Goal: Transaction & Acquisition: Book appointment/travel/reservation

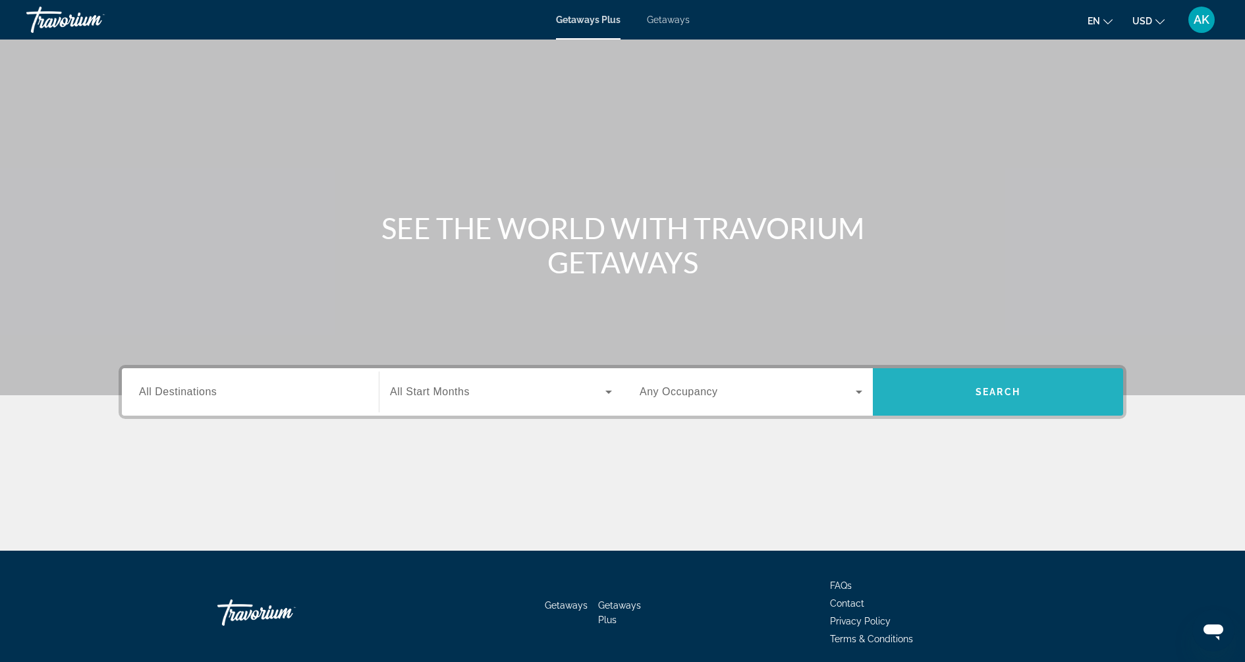
click at [989, 377] on span "Search widget" at bounding box center [998, 392] width 250 height 32
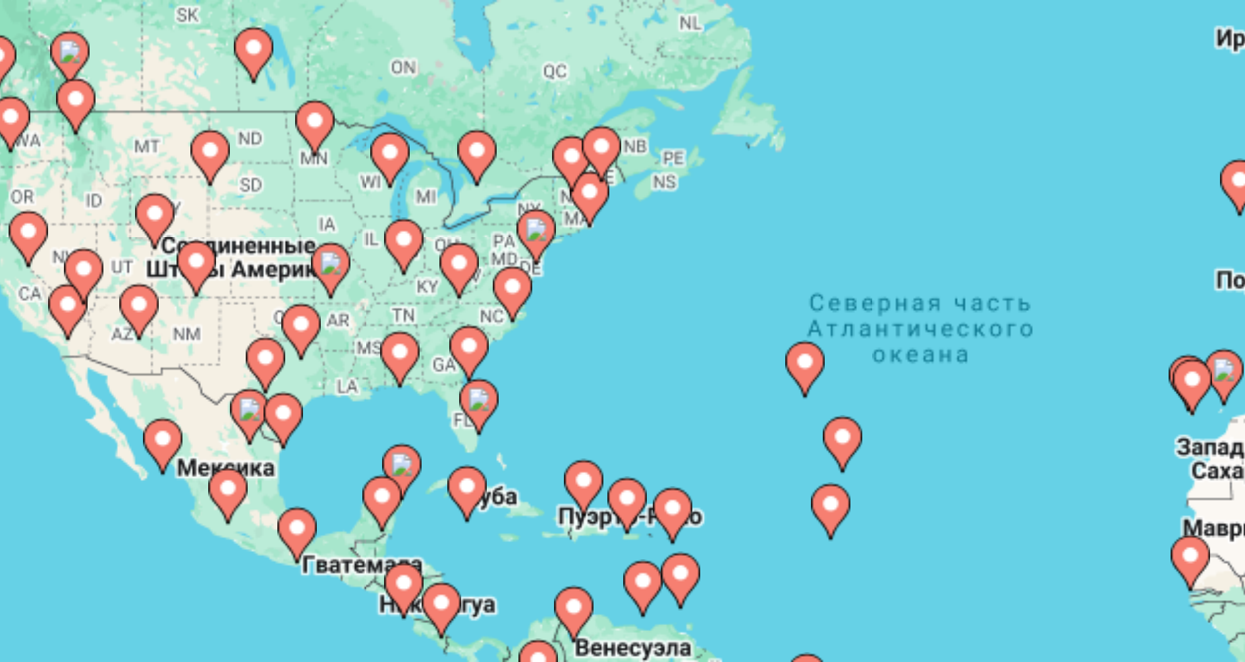
click at [341, 246] on image "Main content" at bounding box center [341, 246] width 8 height 8
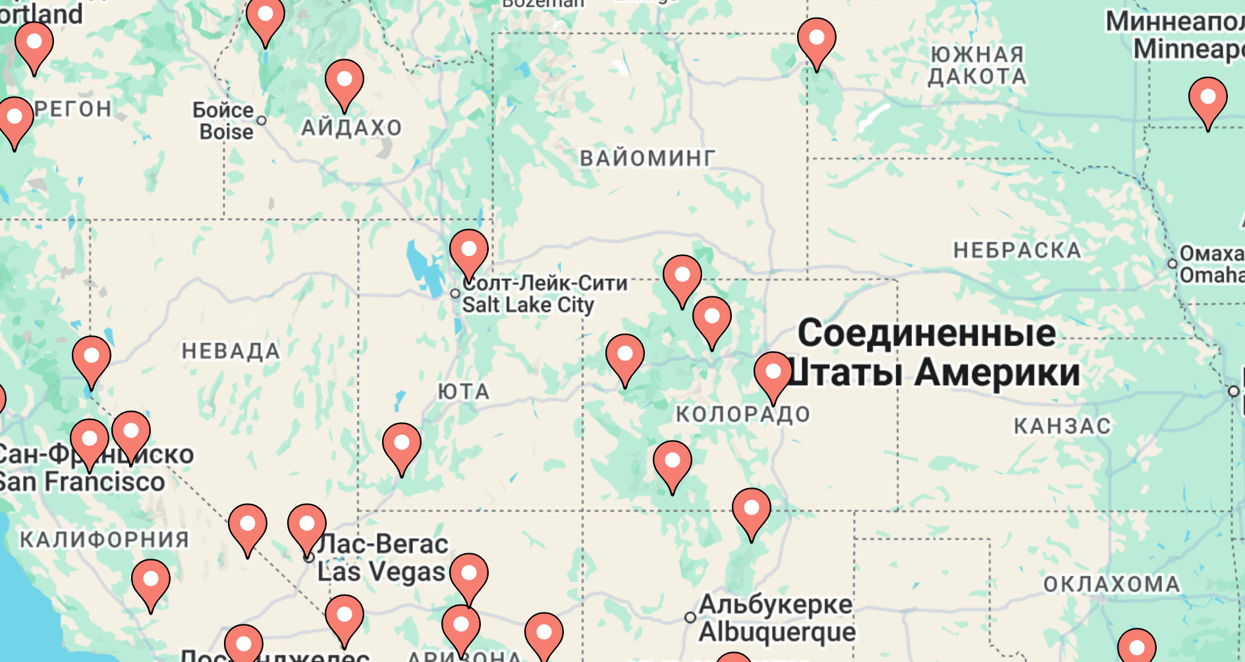
drag, startPoint x: 640, startPoint y: 300, endPoint x: 549, endPoint y: 306, distance: 90.4
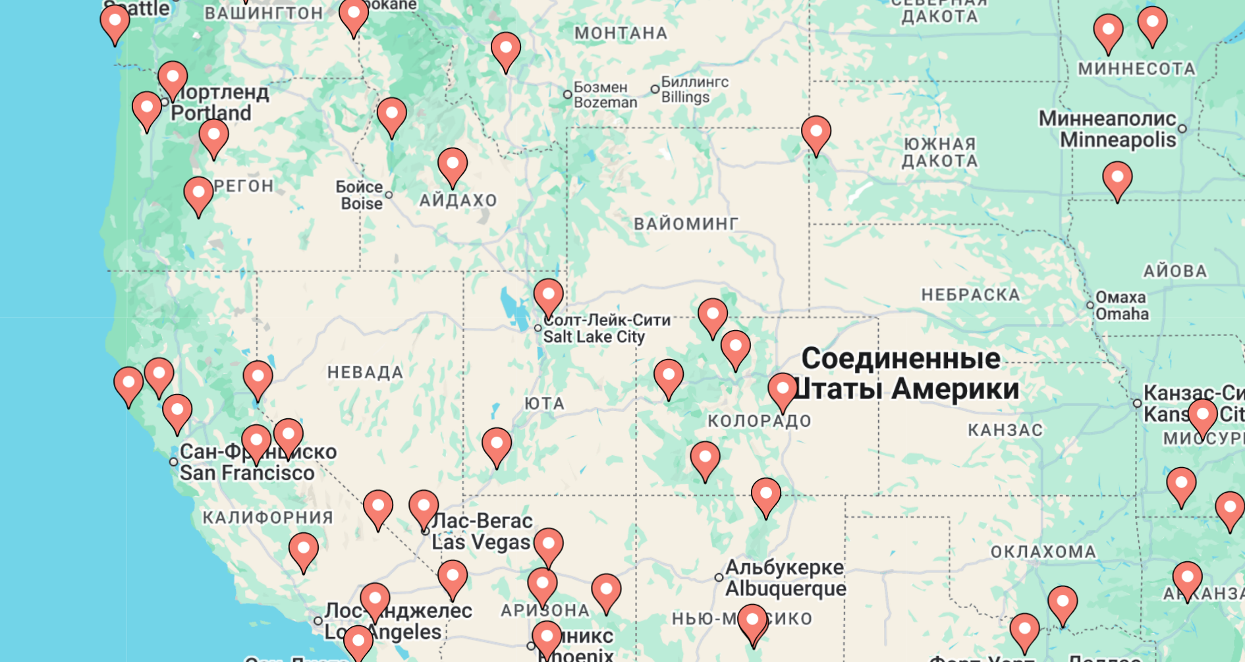
click at [306, 308] on image "Main content" at bounding box center [305, 306] width 8 height 8
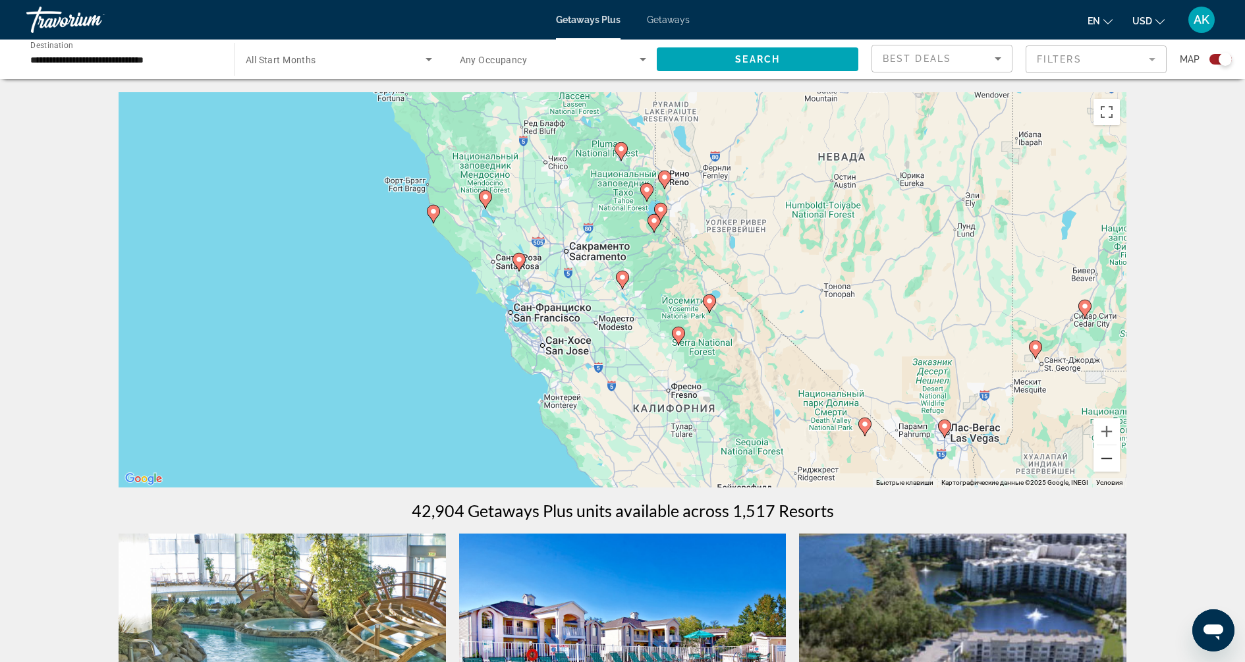
click at [1105, 459] on button "Уменьшить" at bounding box center [1106, 458] width 26 height 26
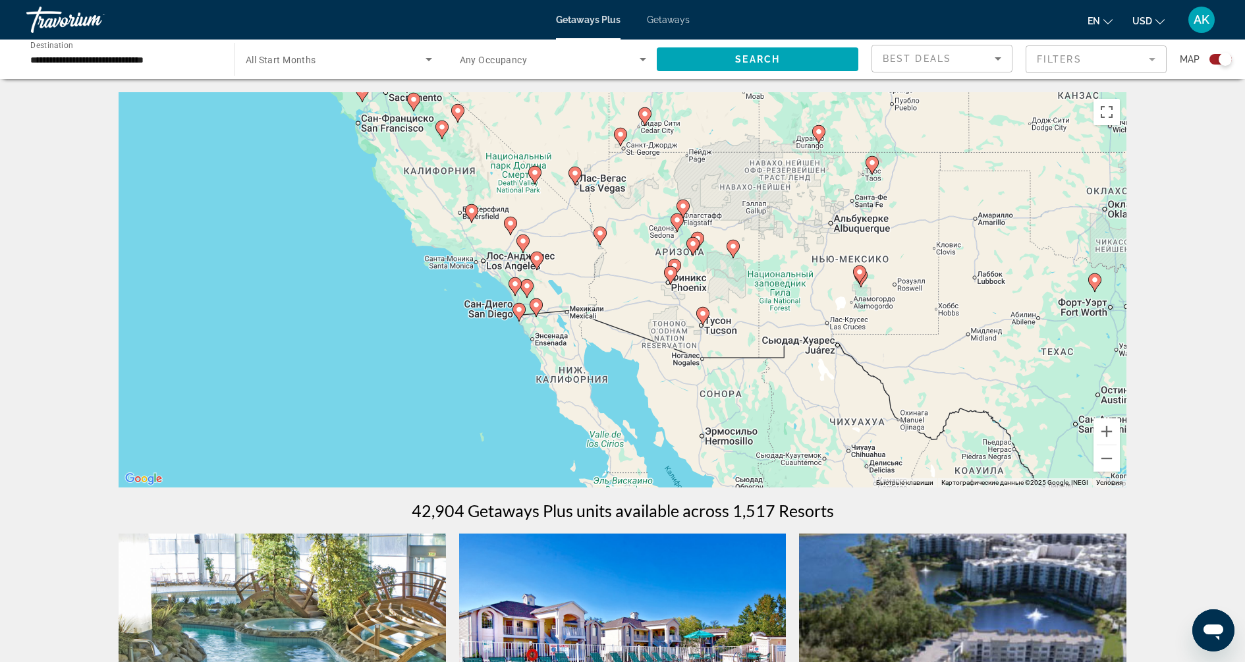
drag, startPoint x: 952, startPoint y: 343, endPoint x: 741, endPoint y: 163, distance: 277.1
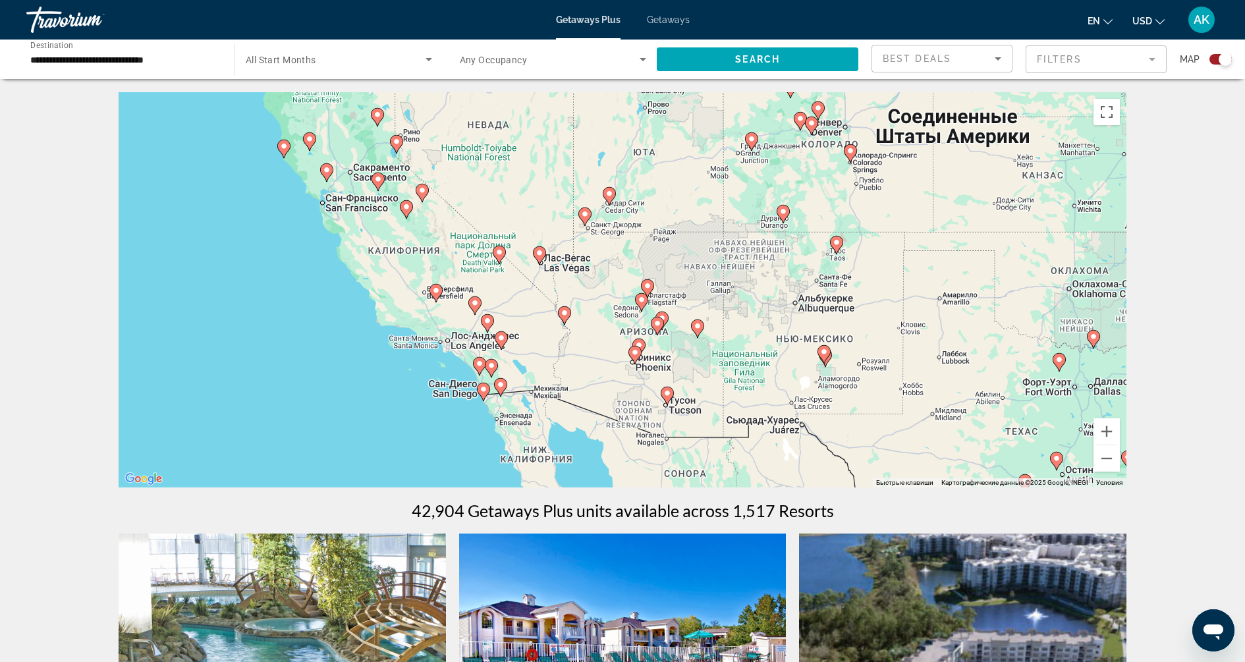
drag, startPoint x: 903, startPoint y: 284, endPoint x: 867, endPoint y: 364, distance: 87.6
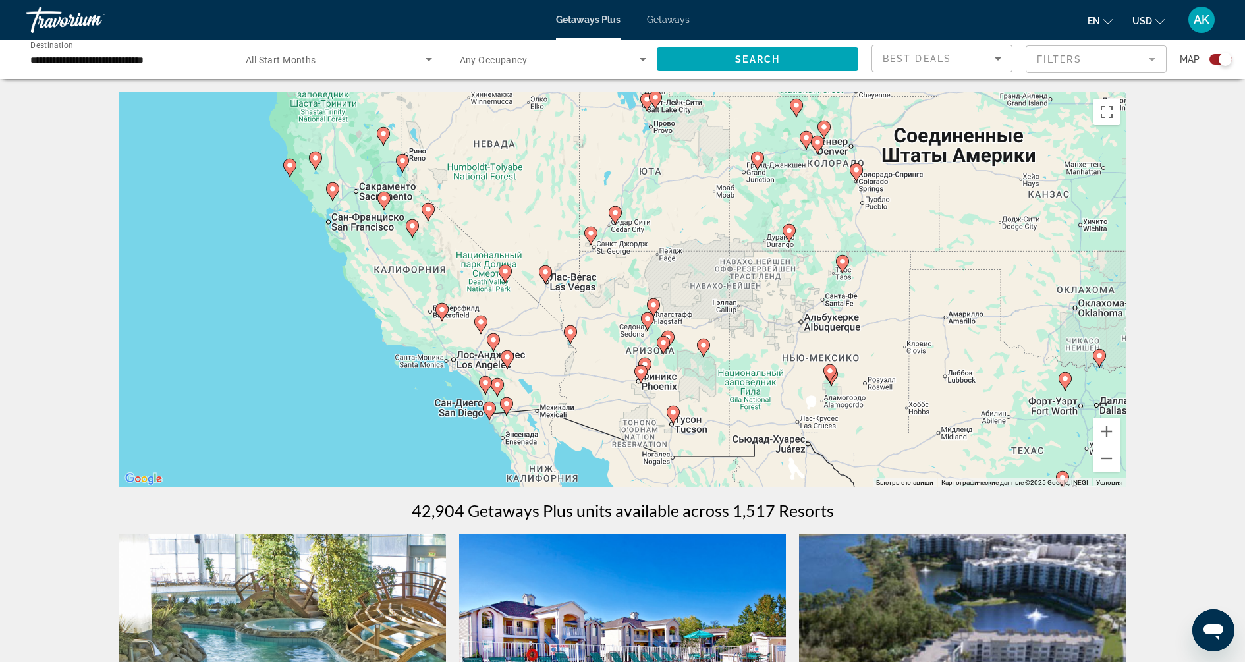
click at [548, 276] on icon "Main content" at bounding box center [545, 274] width 12 height 17
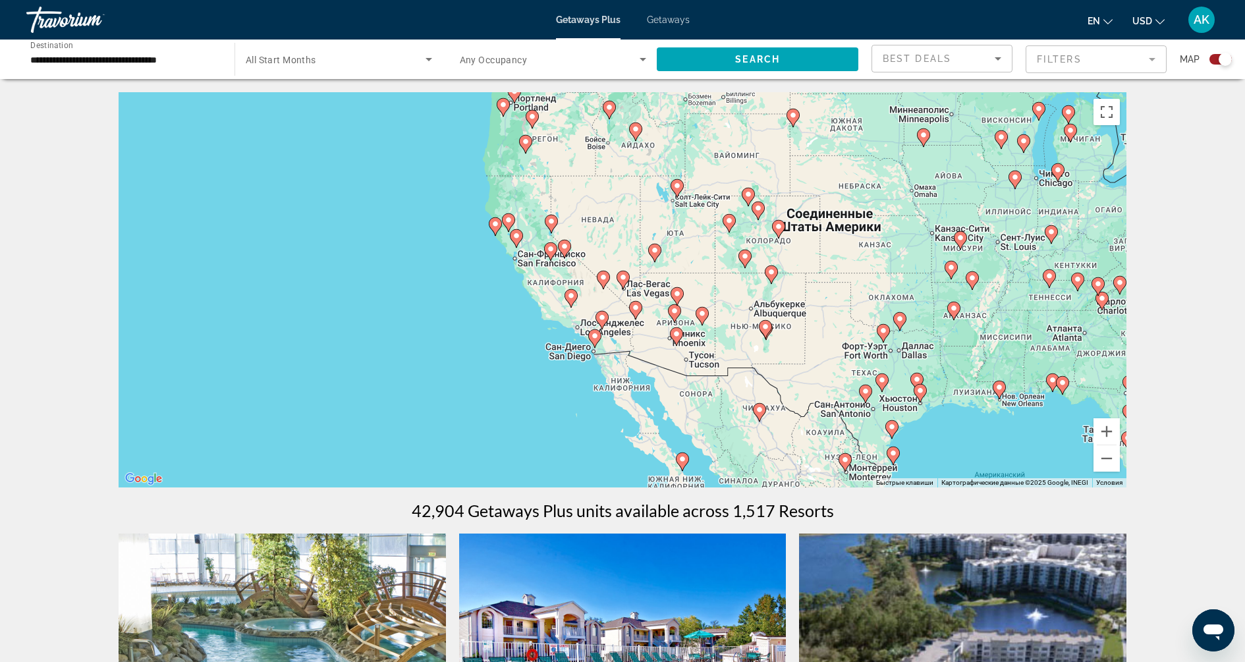
click at [605, 321] on icon "Main content" at bounding box center [602, 320] width 12 height 17
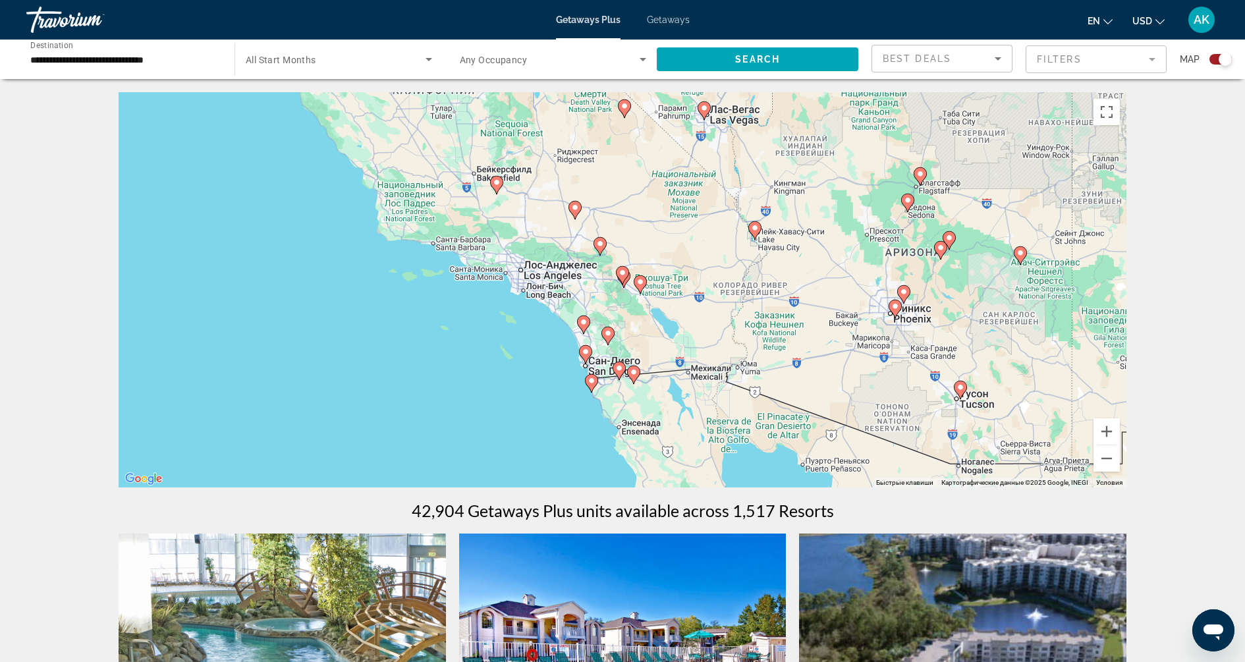
click at [603, 253] on gmp-advanced-marker "Main content" at bounding box center [600, 246] width 13 height 20
type input "**********"
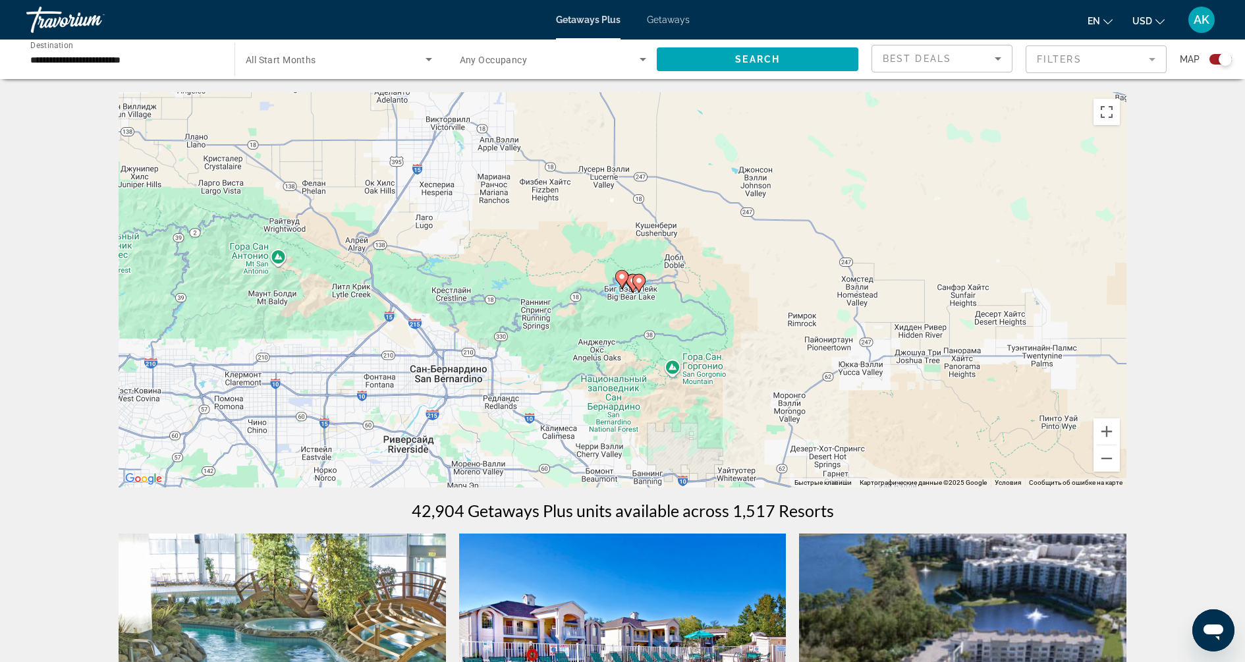
click at [639, 279] on image "Main content" at bounding box center [639, 281] width 8 height 8
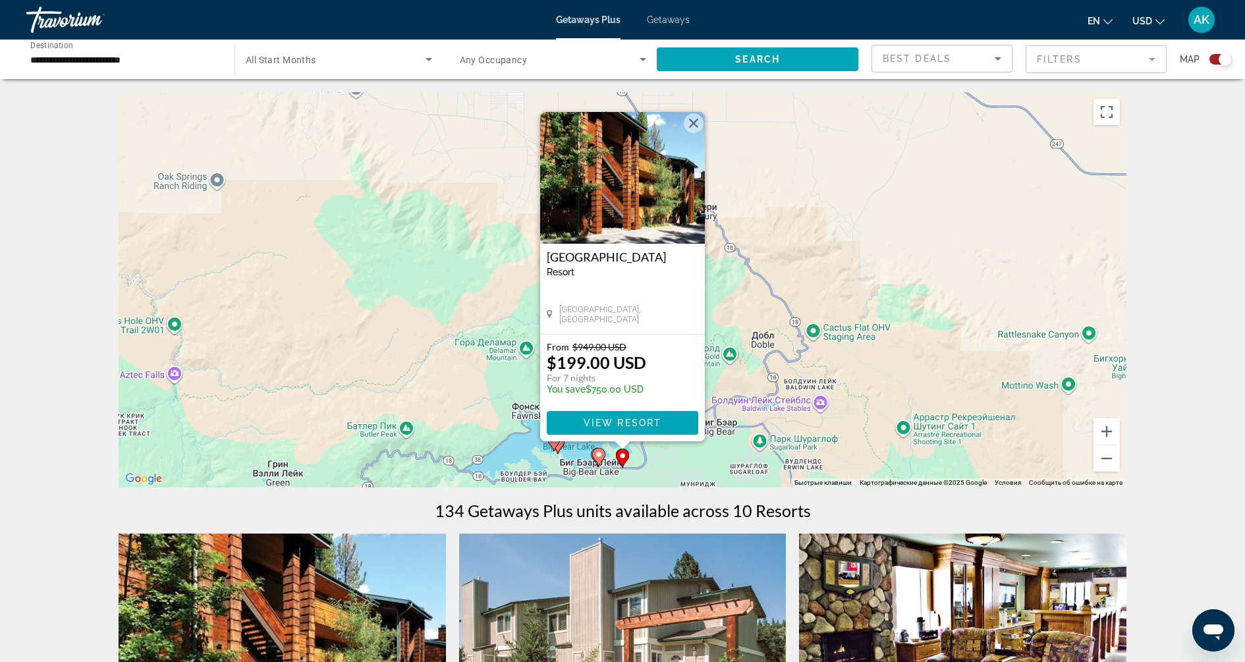
click at [698, 122] on button "Закрыть" at bounding box center [694, 123] width 20 height 20
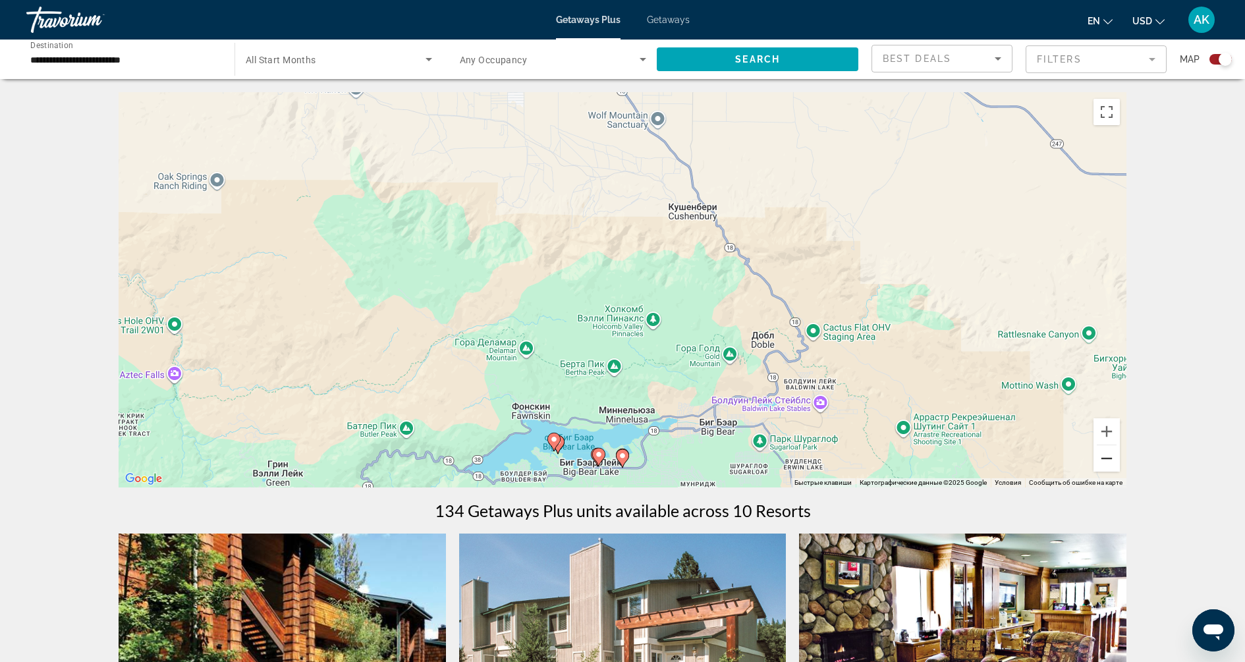
click at [1107, 455] on button "Уменьшить" at bounding box center [1106, 458] width 26 height 26
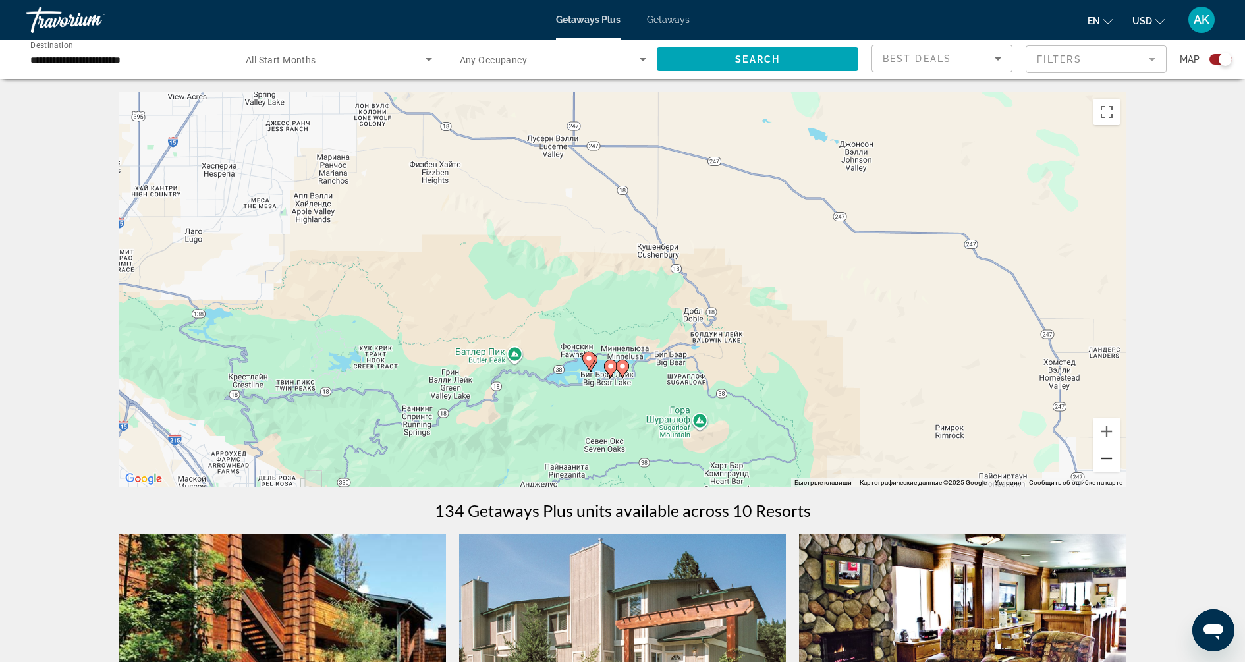
click at [1107, 455] on button "Уменьшить" at bounding box center [1106, 458] width 26 height 26
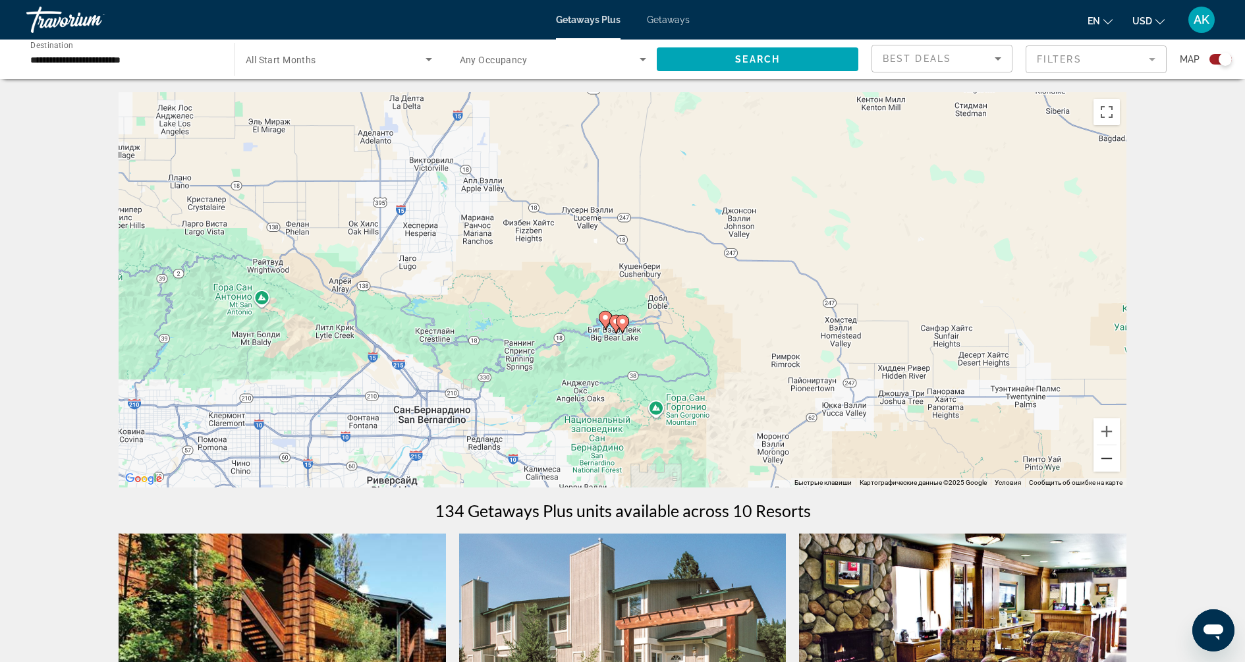
click at [1108, 463] on button "Уменьшить" at bounding box center [1106, 458] width 26 height 26
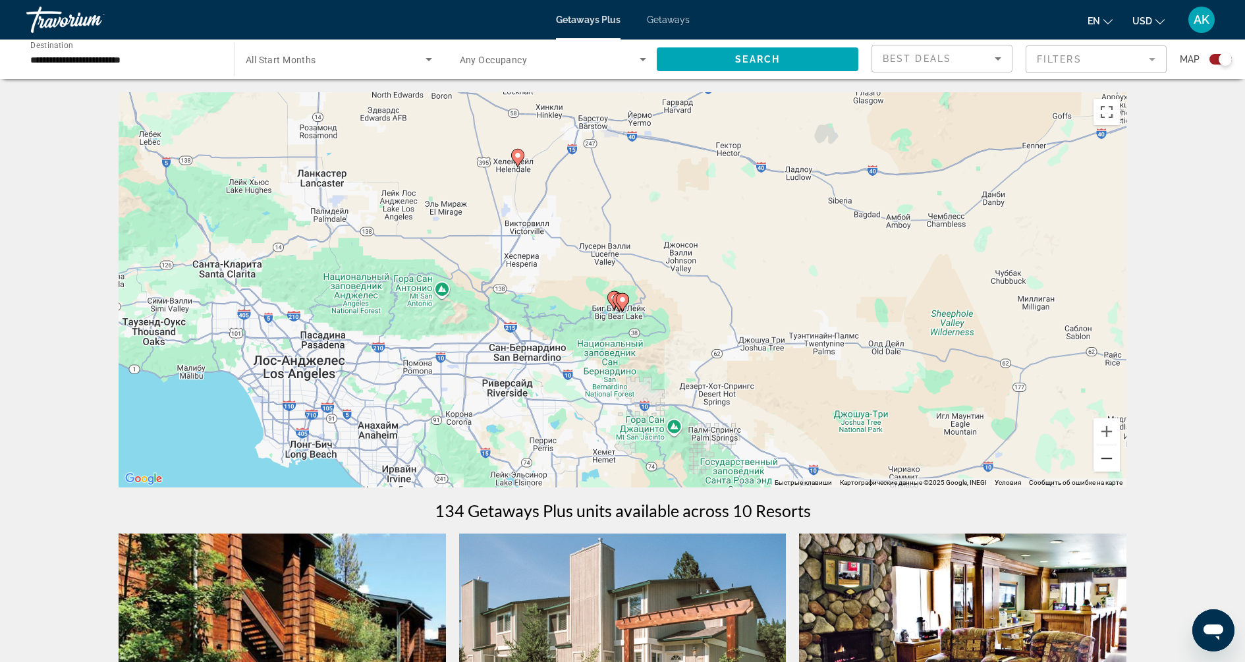
click at [1108, 463] on button "Уменьшить" at bounding box center [1106, 458] width 26 height 26
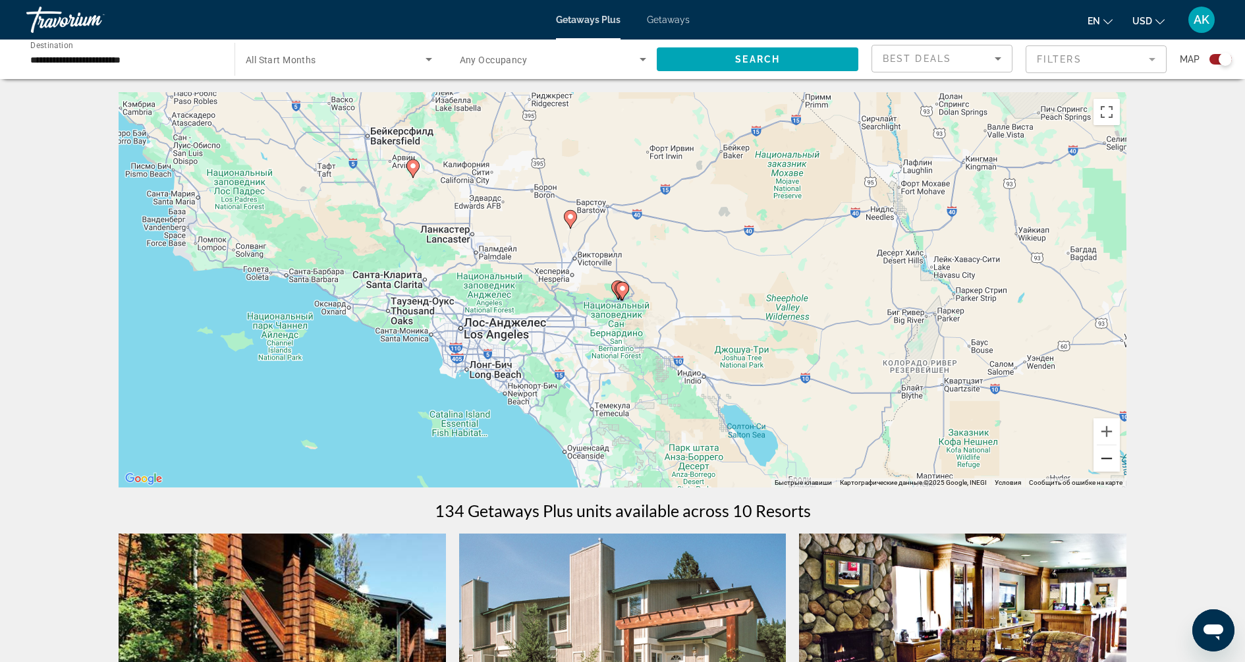
click at [1108, 463] on button "Уменьшить" at bounding box center [1106, 458] width 26 height 26
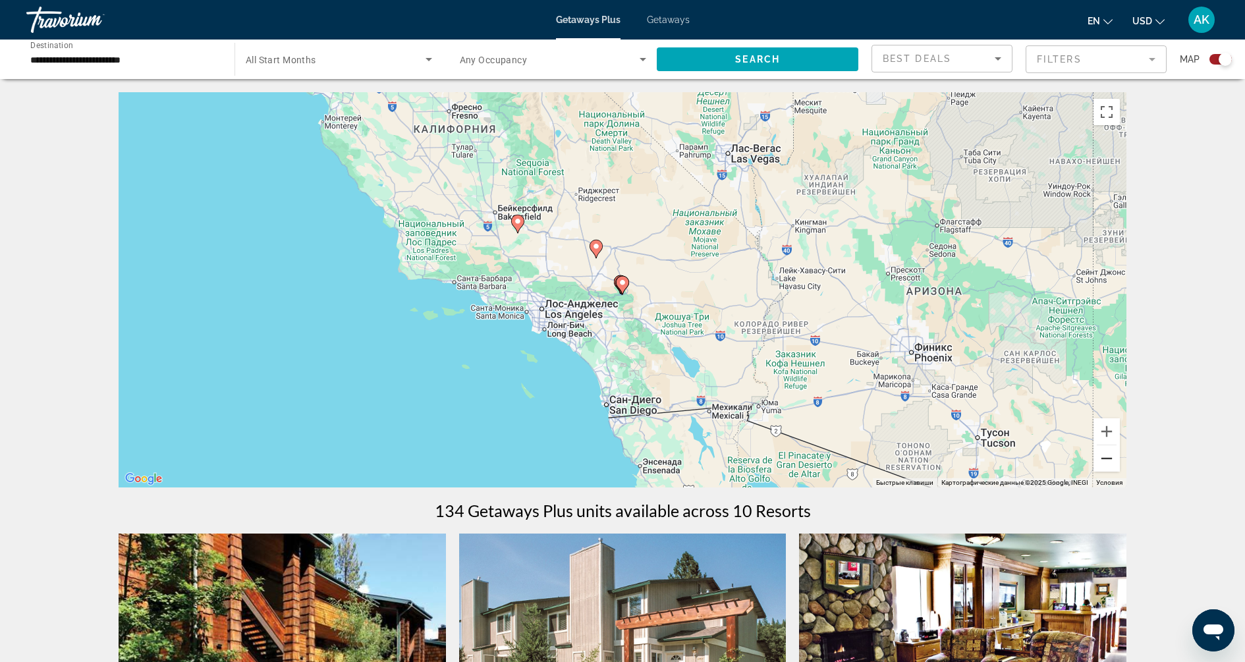
click at [1108, 463] on button "Уменьшить" at bounding box center [1106, 458] width 26 height 26
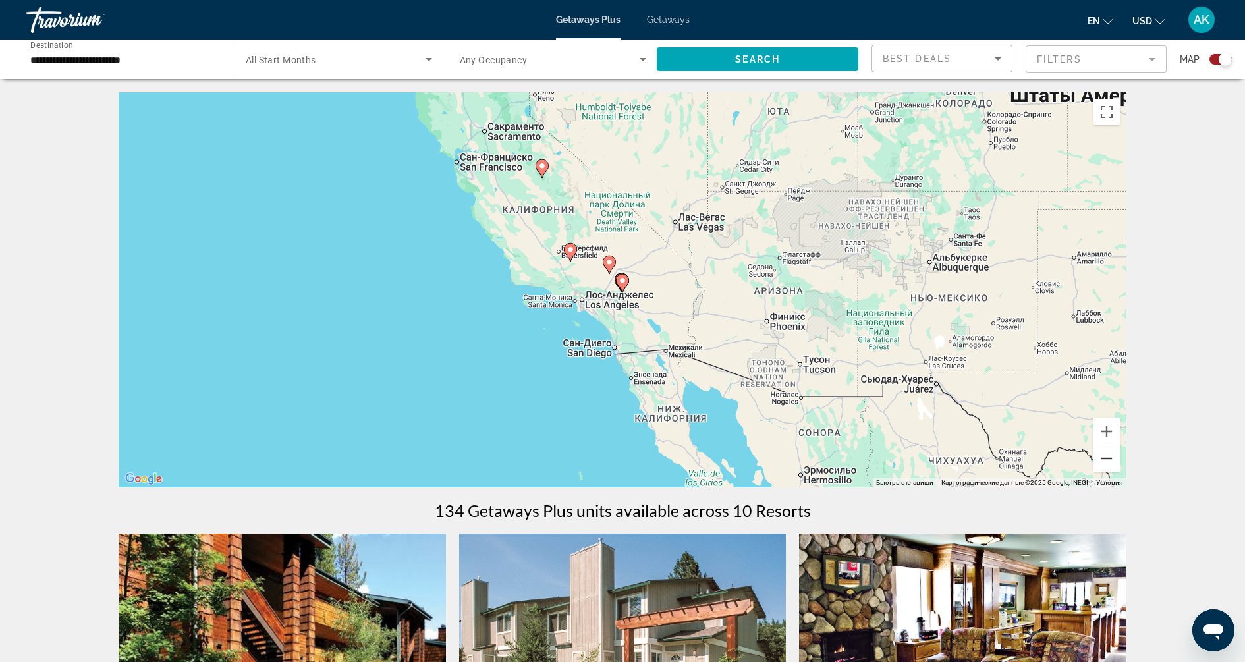
click at [1109, 457] on button "Уменьшить" at bounding box center [1106, 458] width 26 height 26
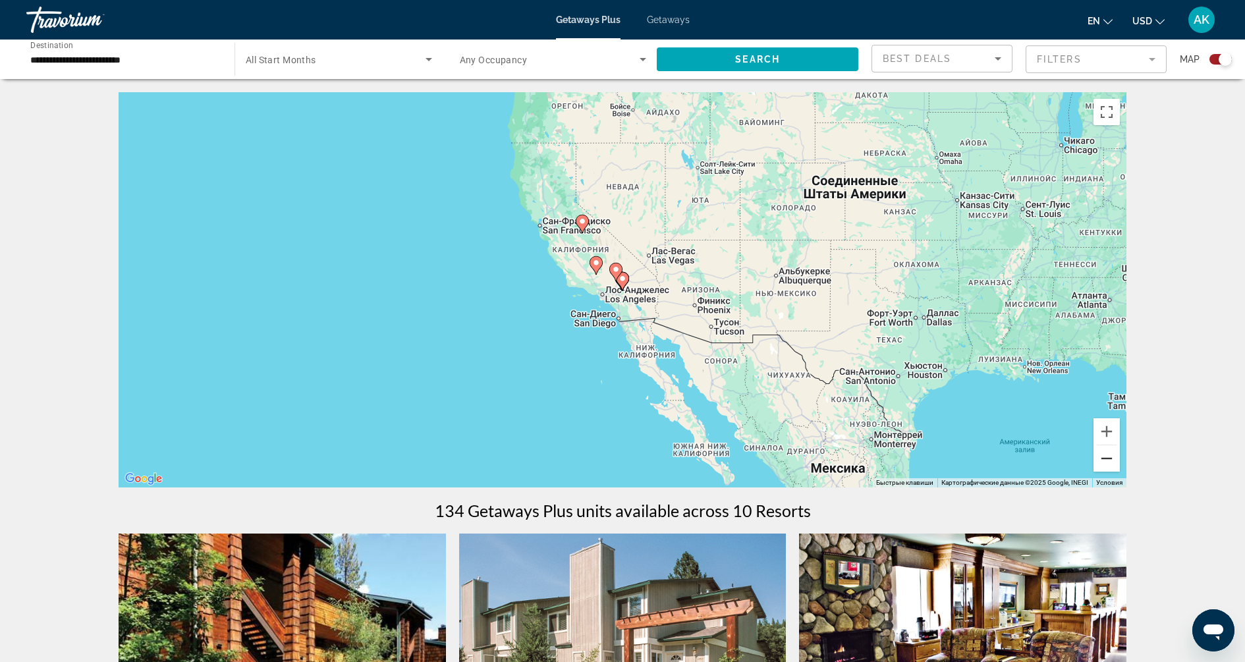
click at [1109, 457] on button "Уменьшить" at bounding box center [1106, 458] width 26 height 26
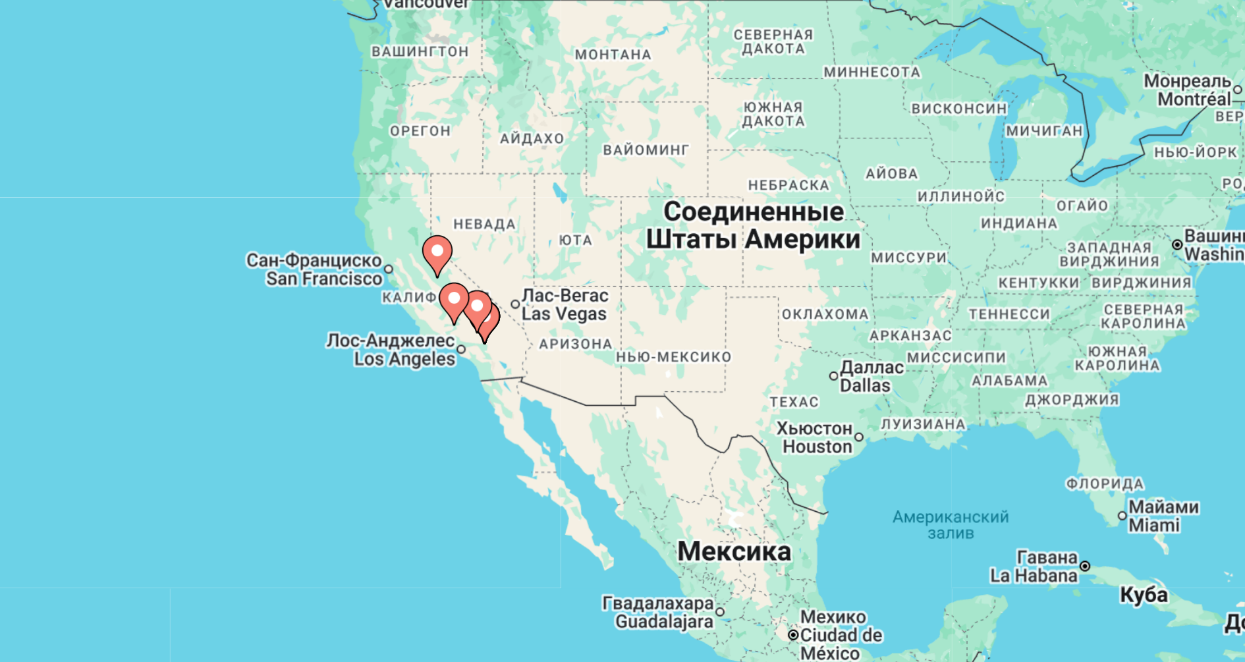
click at [599, 246] on image "Main content" at bounding box center [602, 250] width 8 height 8
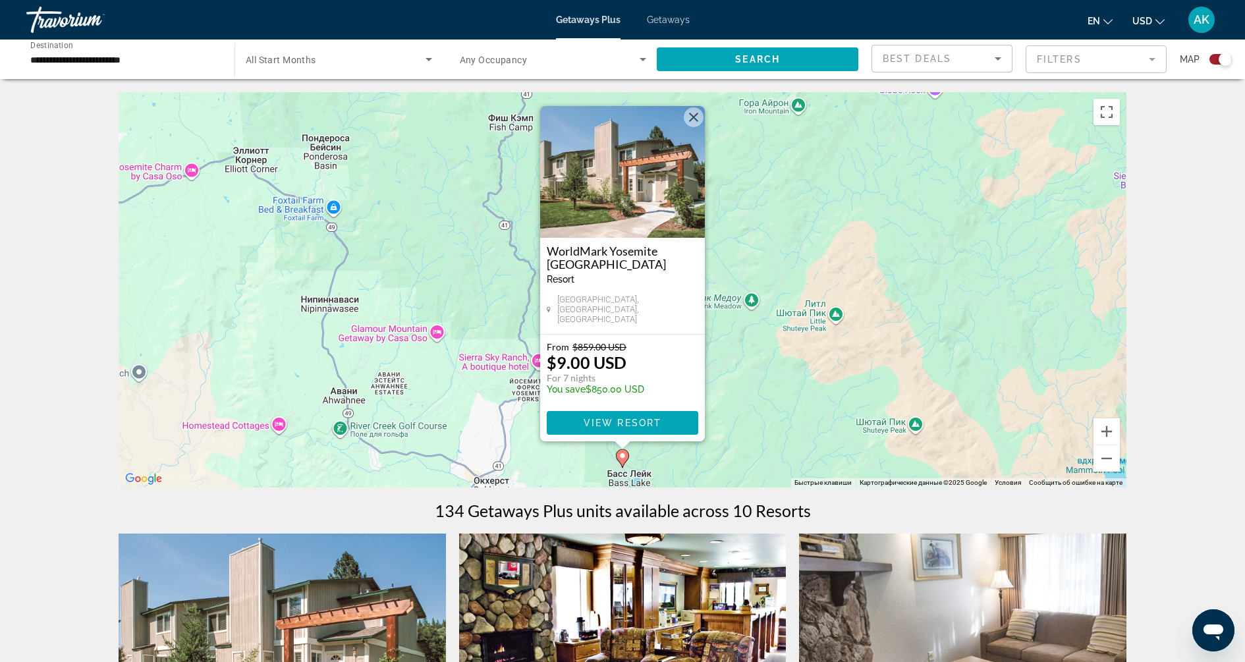
click at [687, 127] on button "Закрыть" at bounding box center [694, 117] width 20 height 20
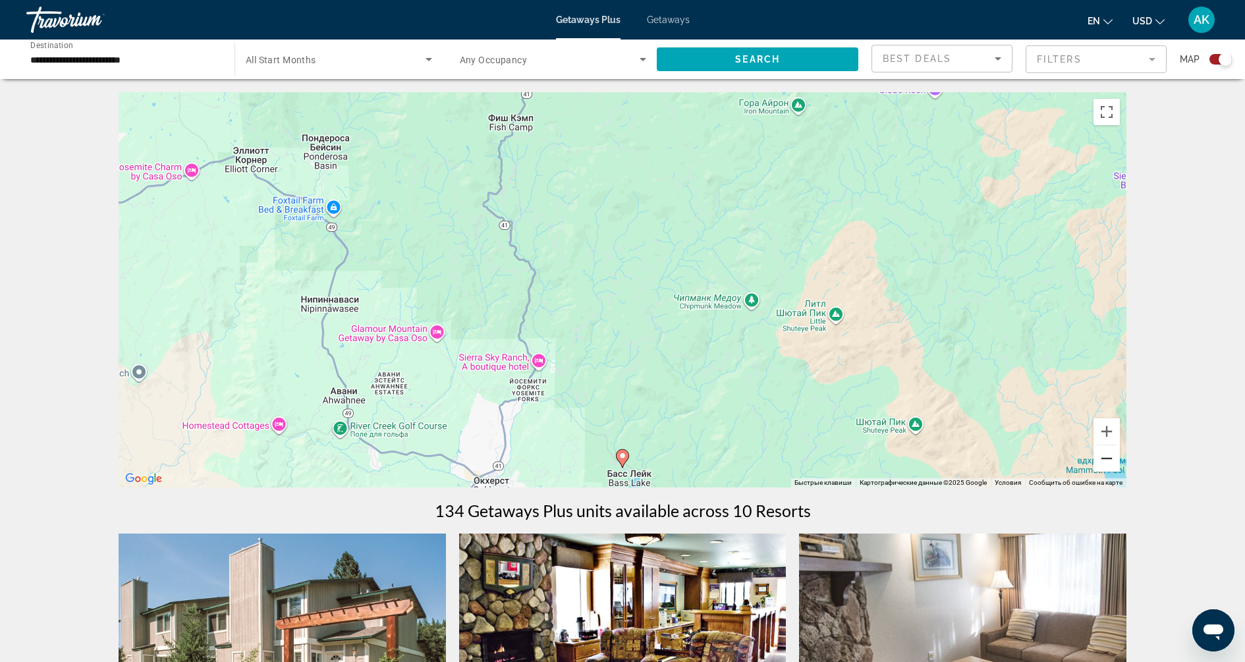
click at [1109, 464] on button "Уменьшить" at bounding box center [1106, 458] width 26 height 26
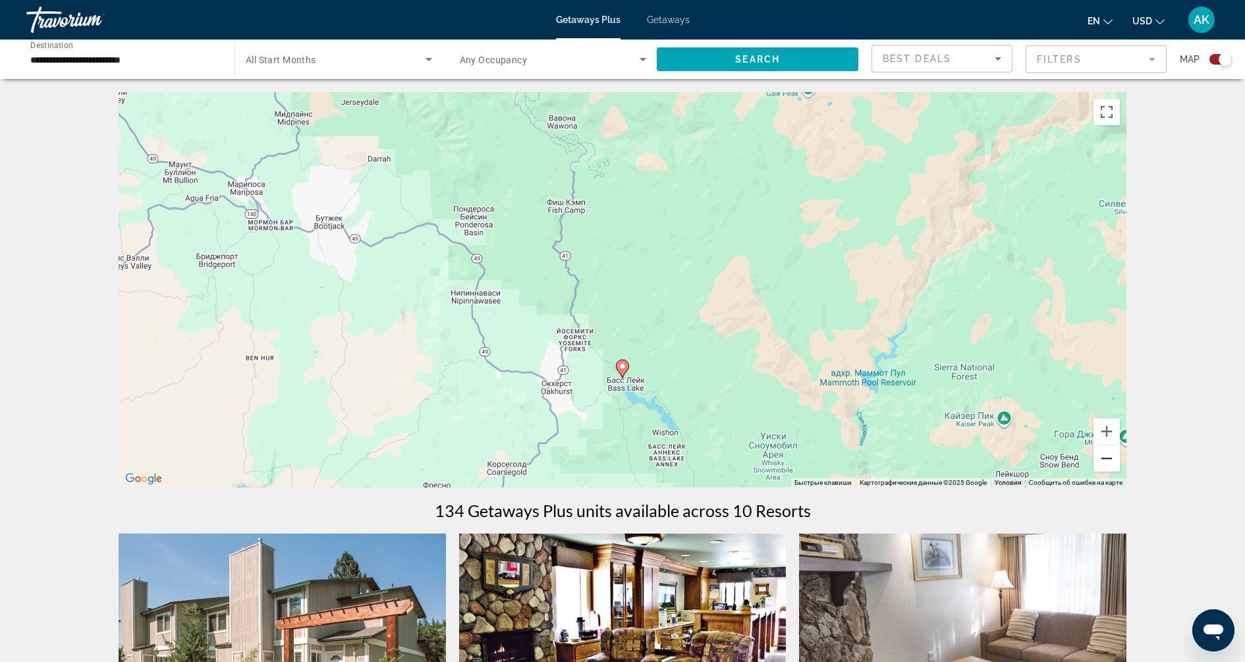
click at [1109, 464] on button "Уменьшить" at bounding box center [1106, 458] width 26 height 26
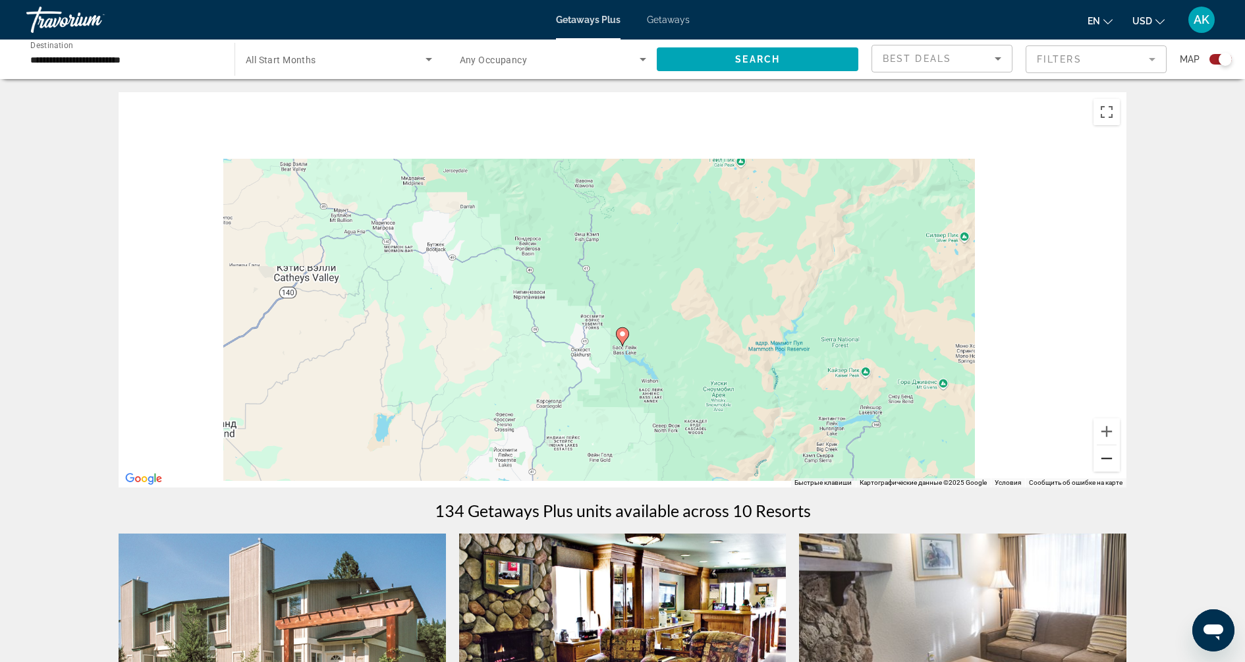
click at [1109, 464] on button "Уменьшить" at bounding box center [1106, 458] width 26 height 26
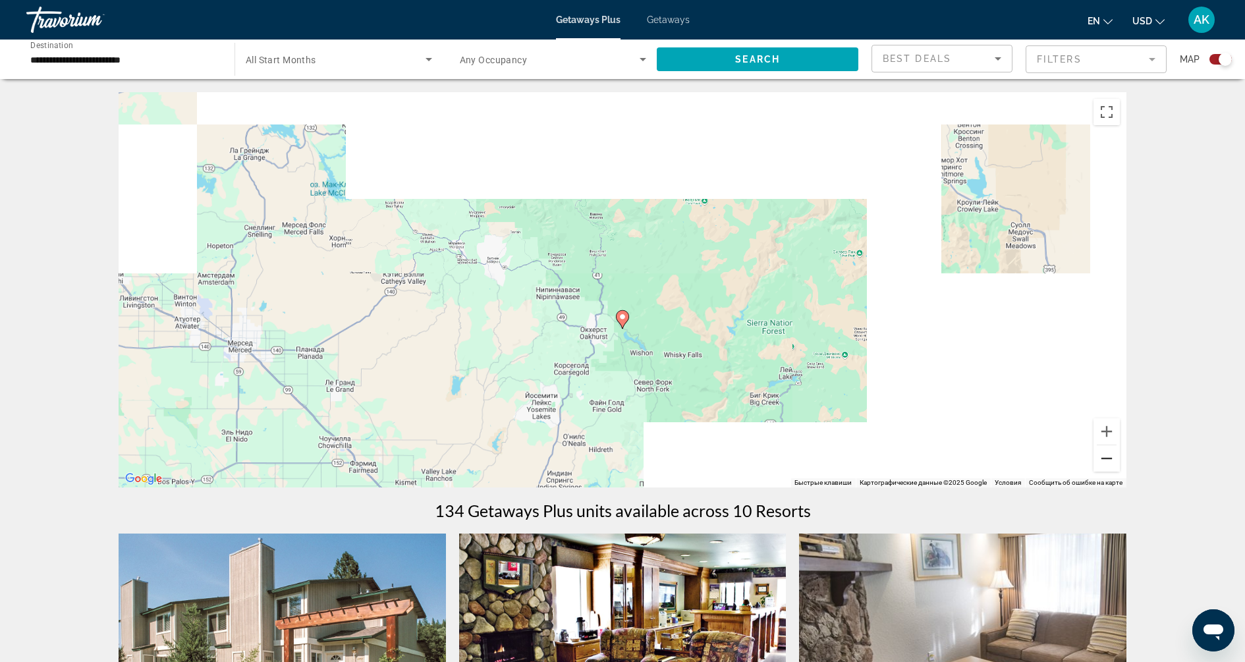
click at [1109, 464] on button "Уменьшить" at bounding box center [1106, 458] width 26 height 26
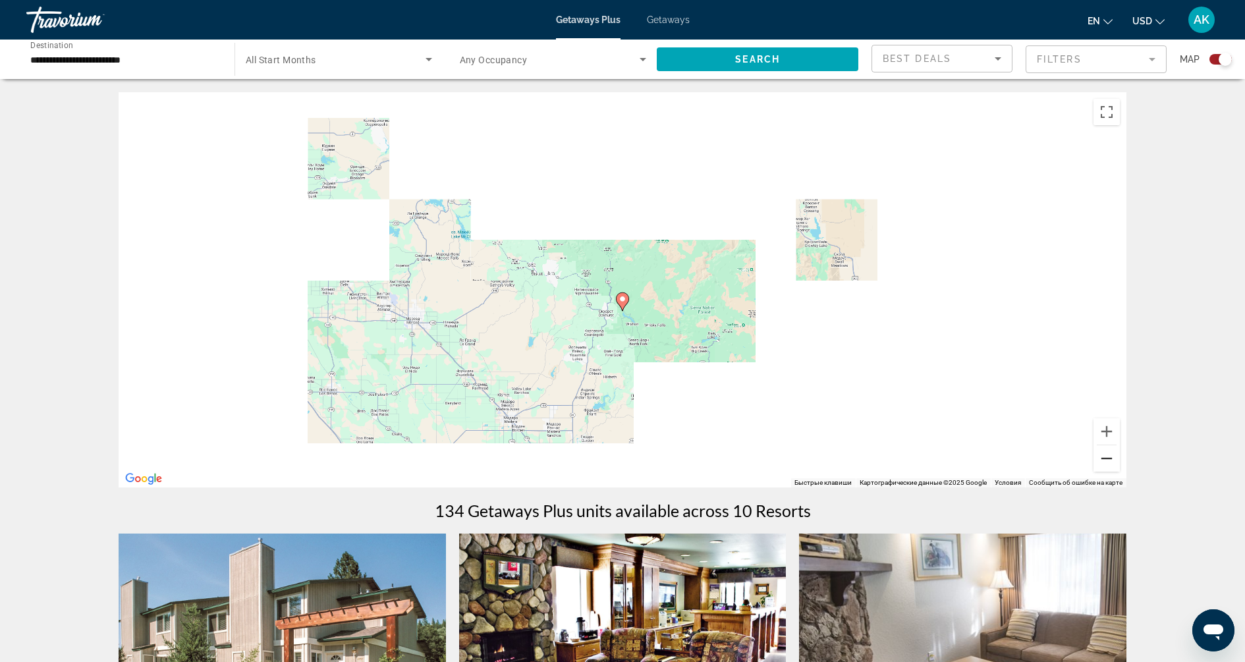
click at [1109, 464] on button "Уменьшить" at bounding box center [1106, 458] width 26 height 26
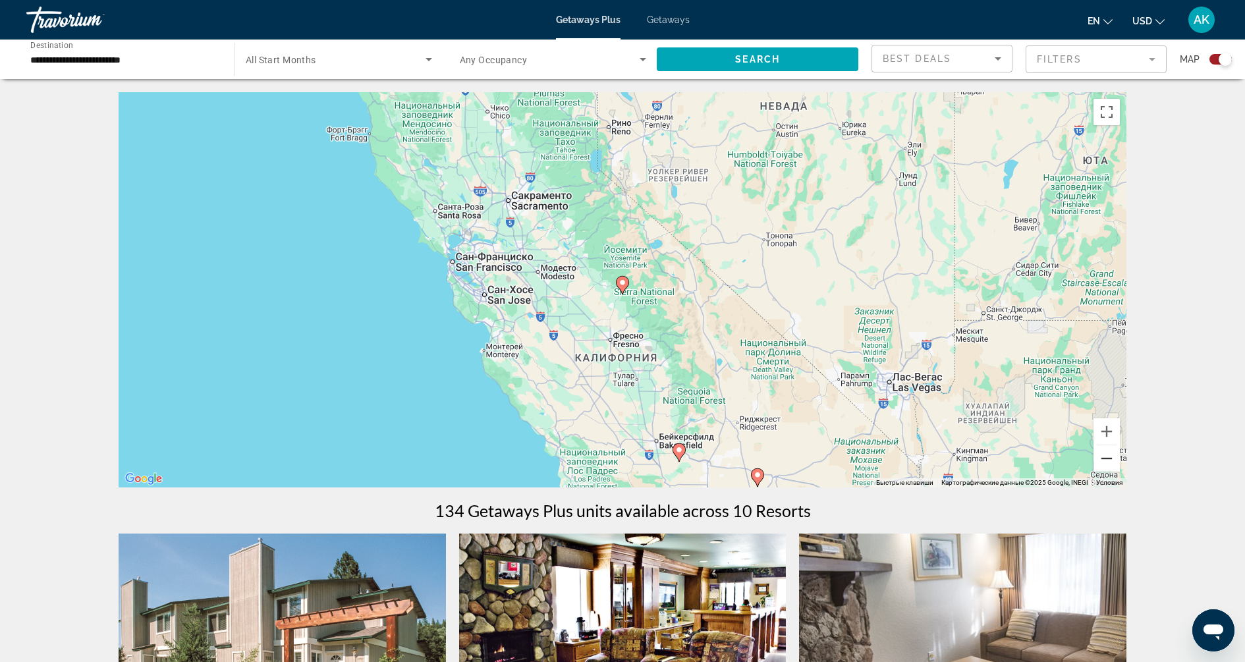
click at [1109, 464] on button "Уменьшить" at bounding box center [1106, 458] width 26 height 26
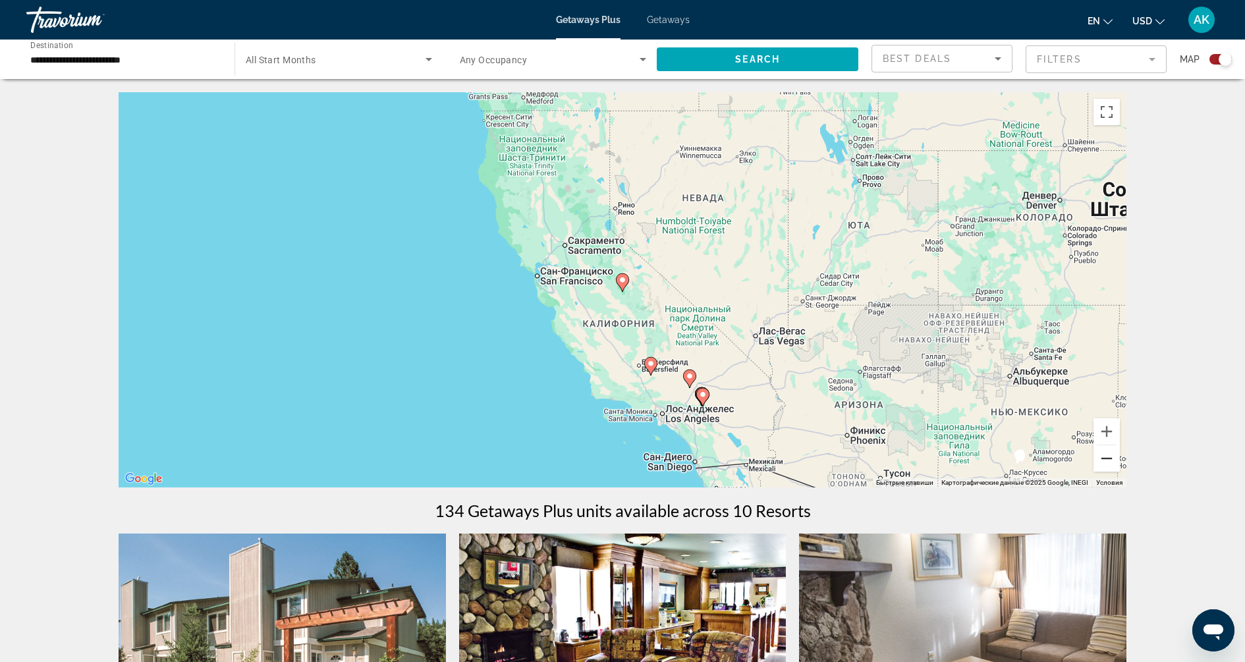
click at [1109, 464] on button "Уменьшить" at bounding box center [1106, 458] width 26 height 26
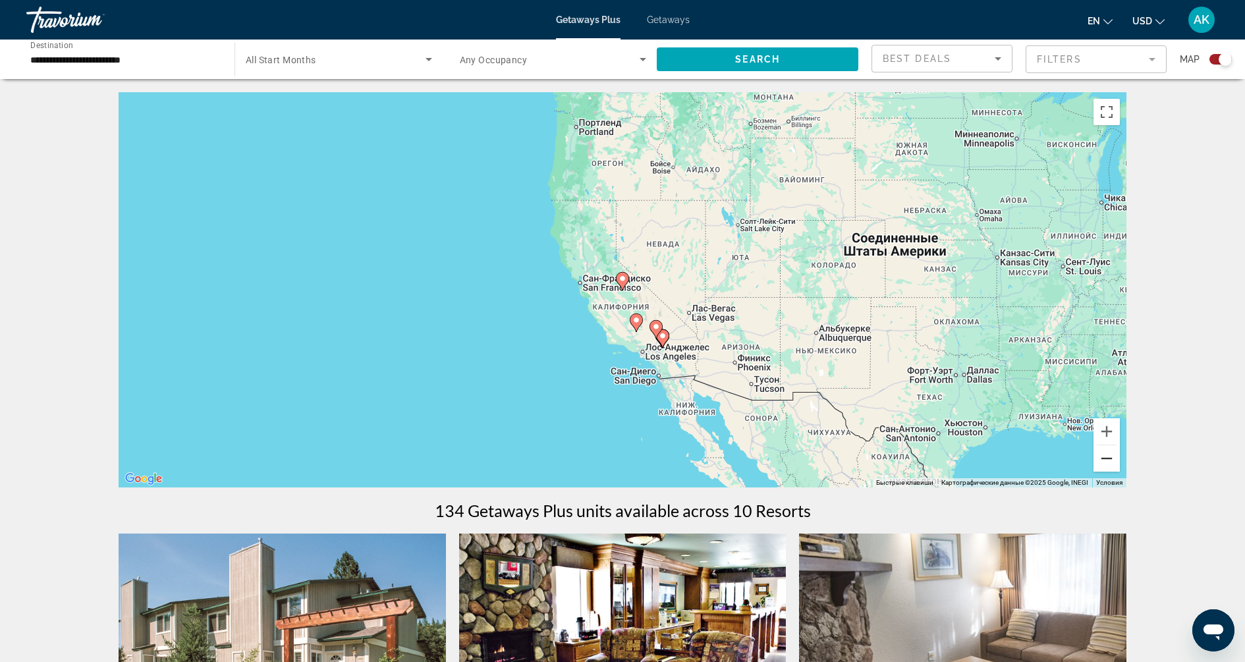
click at [1109, 464] on button "Уменьшить" at bounding box center [1106, 458] width 26 height 26
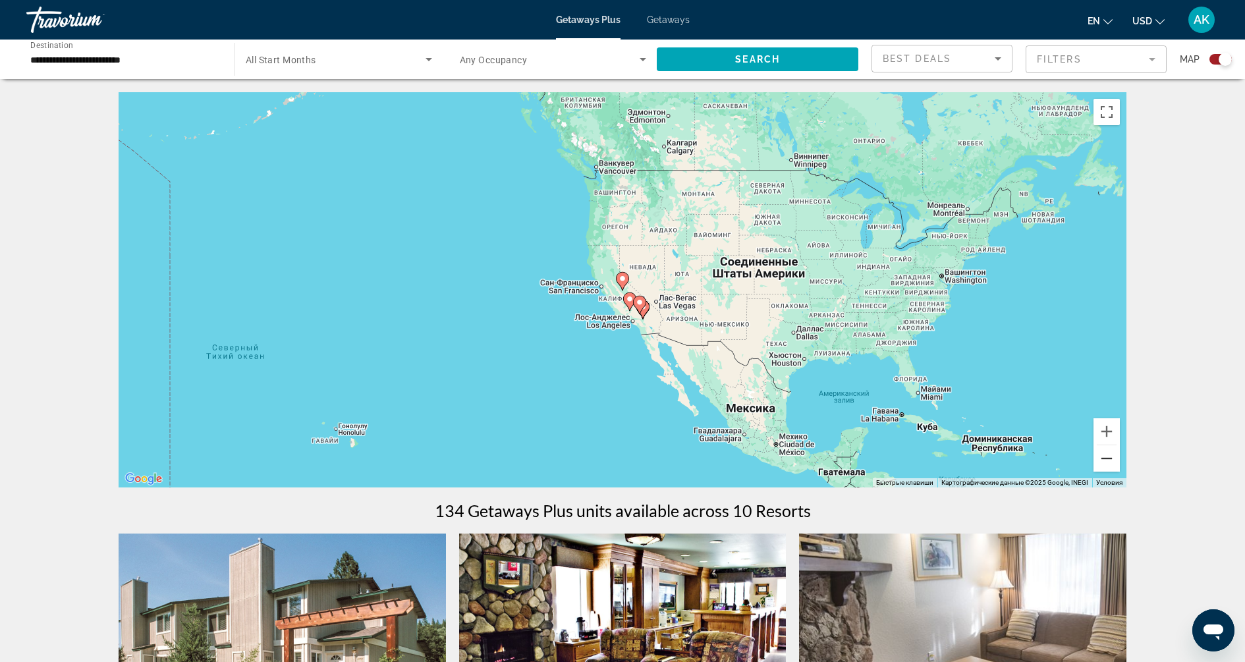
click at [1109, 464] on button "Уменьшить" at bounding box center [1106, 458] width 26 height 26
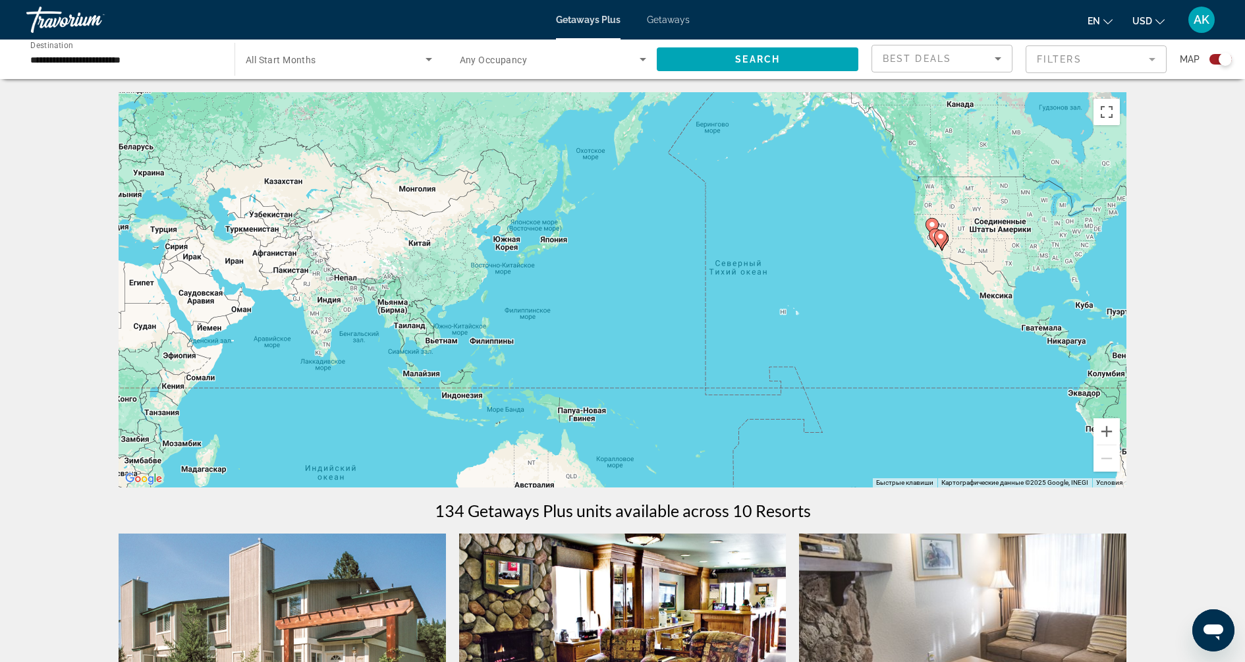
drag, startPoint x: 464, startPoint y: 271, endPoint x: 776, endPoint y: 217, distance: 316.2
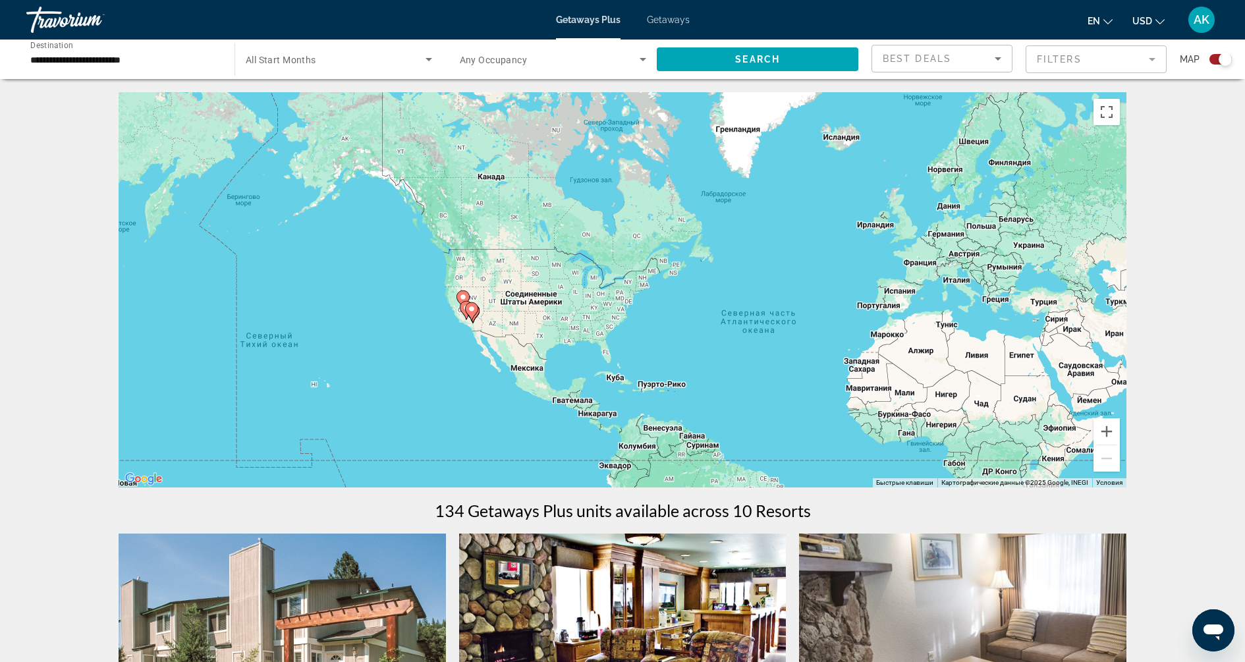
drag, startPoint x: 900, startPoint y: 290, endPoint x: 429, endPoint y: 370, distance: 477.7
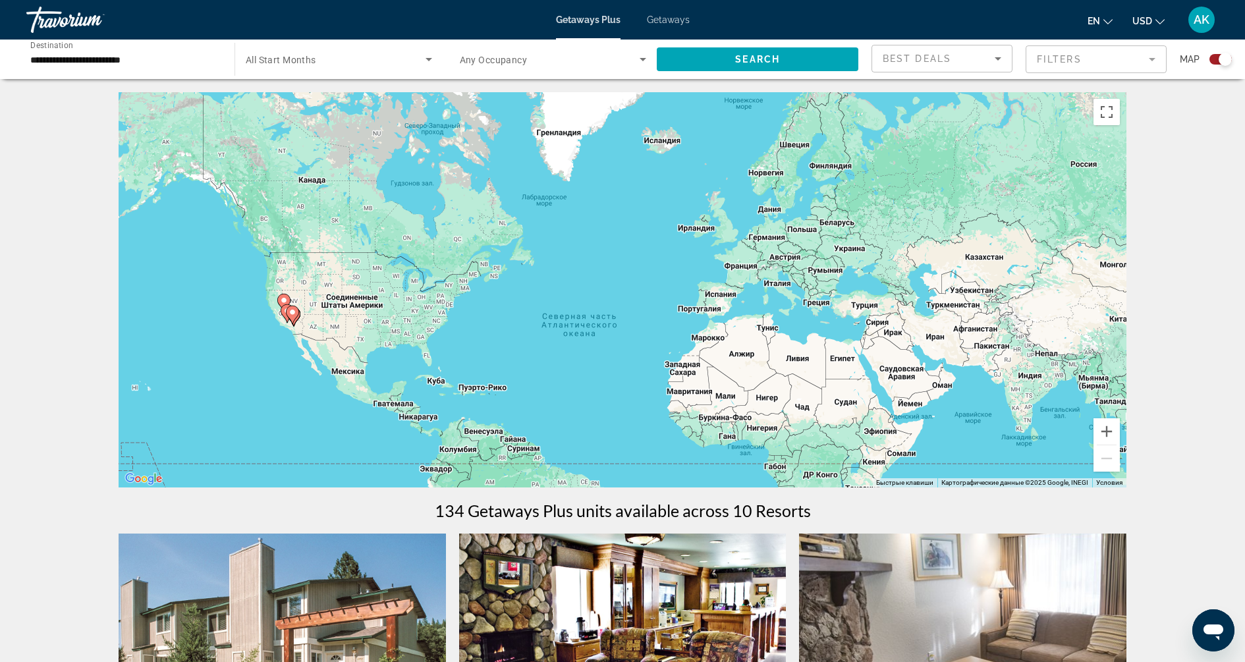
drag, startPoint x: 664, startPoint y: 431, endPoint x: 532, endPoint y: 359, distance: 150.9
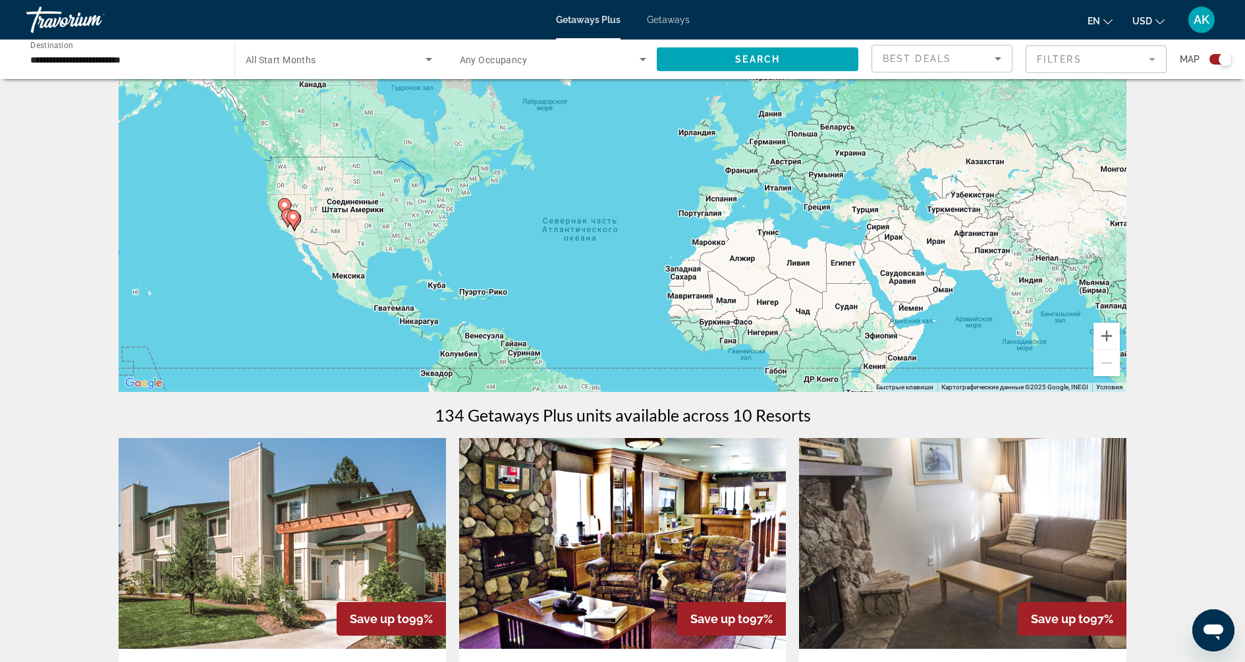
scroll to position [100, 0]
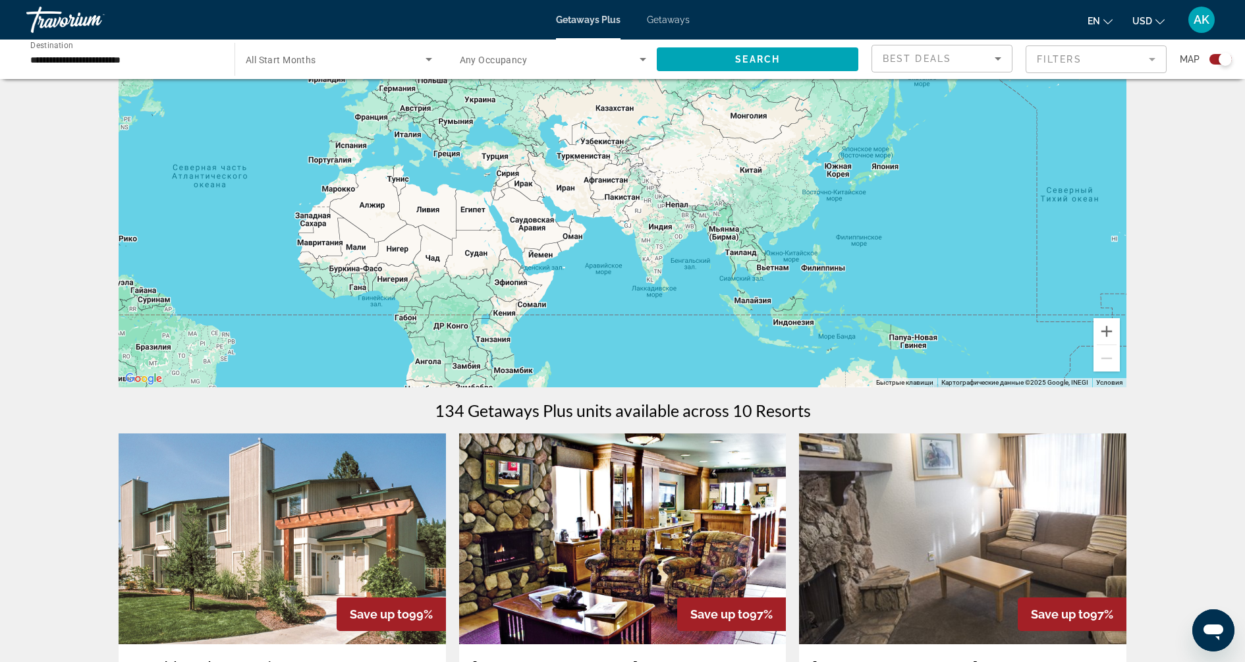
drag, startPoint x: 850, startPoint y: 295, endPoint x: 480, endPoint y: 231, distance: 375.7
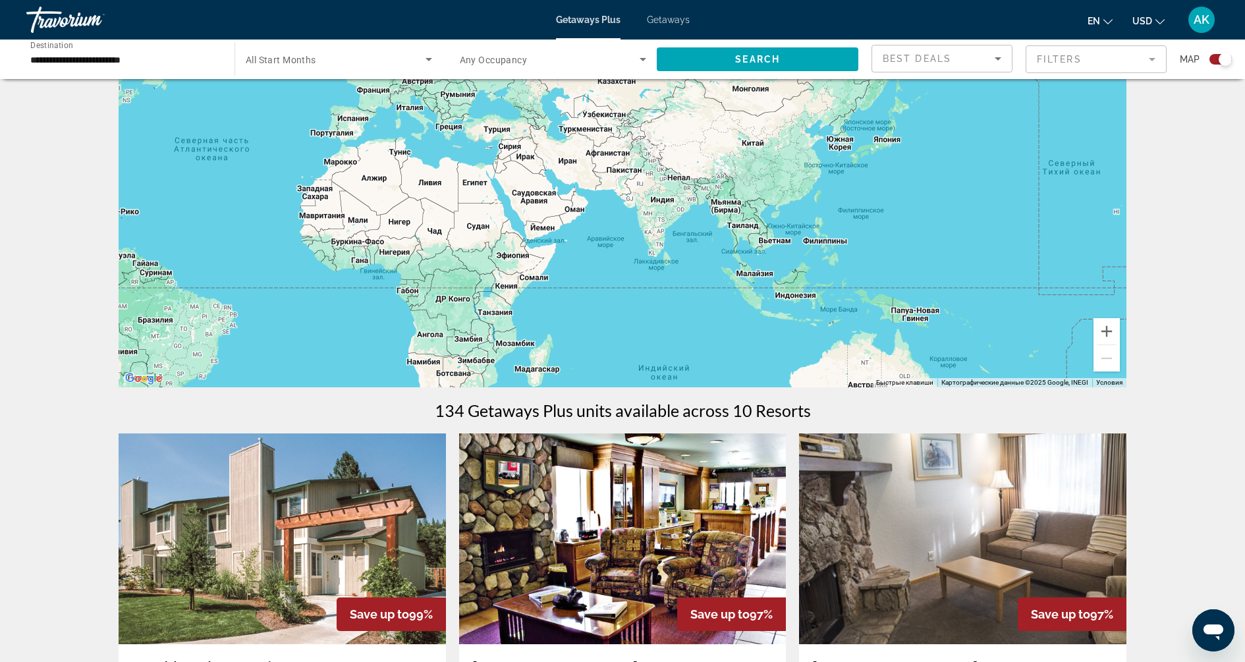
click at [670, 11] on div "Getaways Plus Getaways en English Español Français Italiano Português русский U…" at bounding box center [622, 20] width 1245 height 34
click at [675, 23] on span "Getaways" at bounding box center [668, 19] width 43 height 11
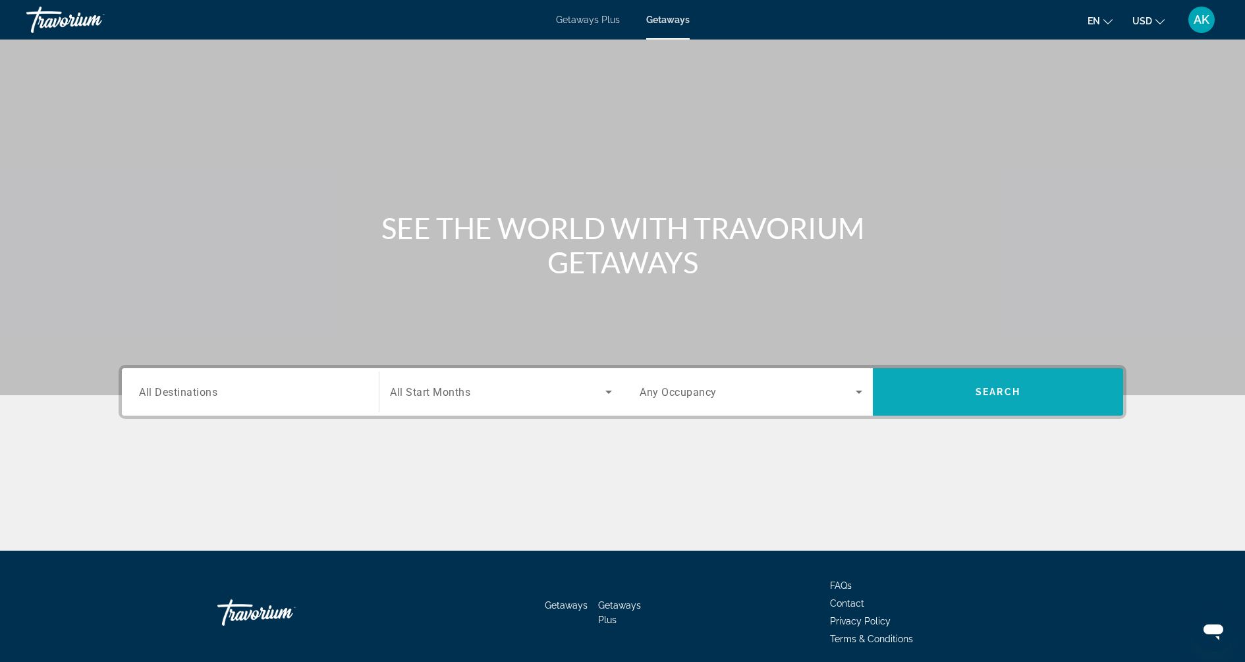
click at [960, 400] on span "Search widget" at bounding box center [998, 392] width 250 height 32
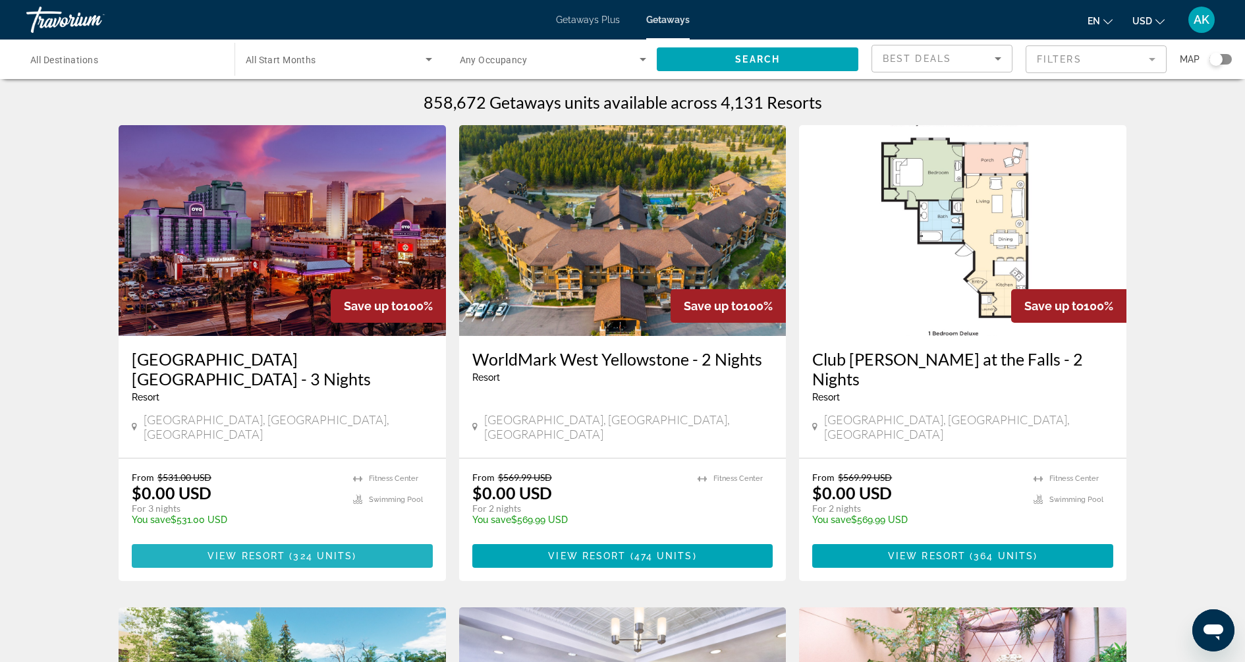
click at [354, 551] on span "( 324 units )" at bounding box center [320, 556] width 71 height 11
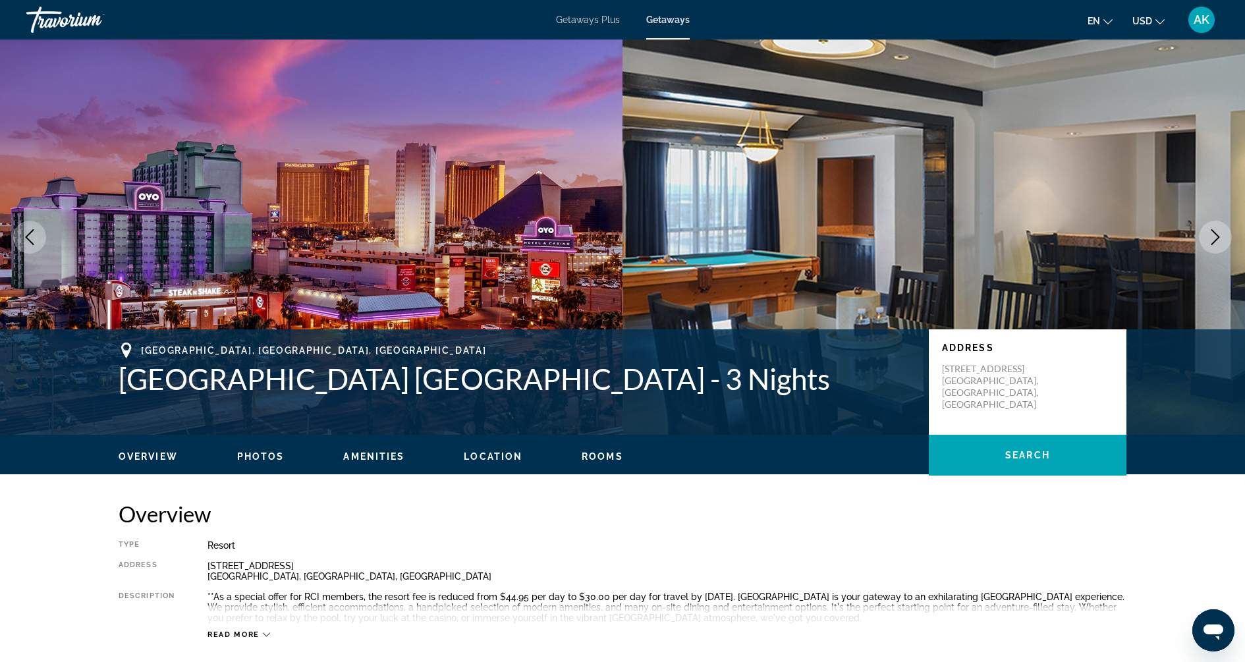
click at [1220, 235] on icon "Next image" at bounding box center [1215, 237] width 16 height 16
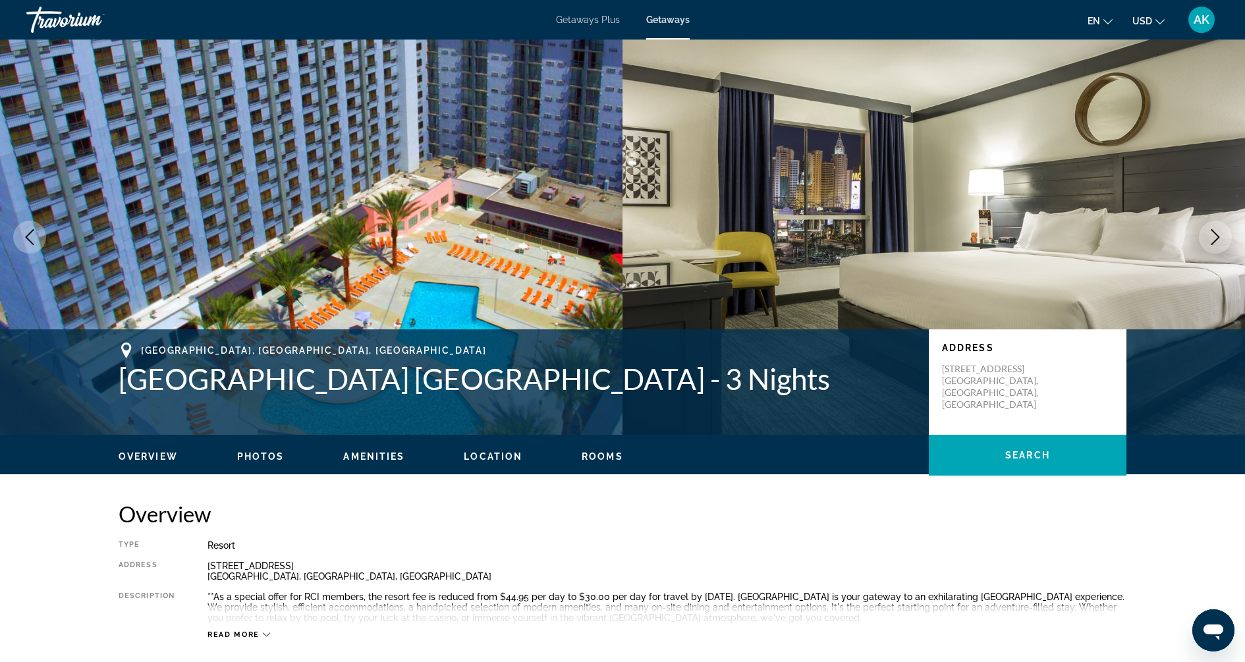
click at [1220, 235] on icon "Next image" at bounding box center [1215, 237] width 16 height 16
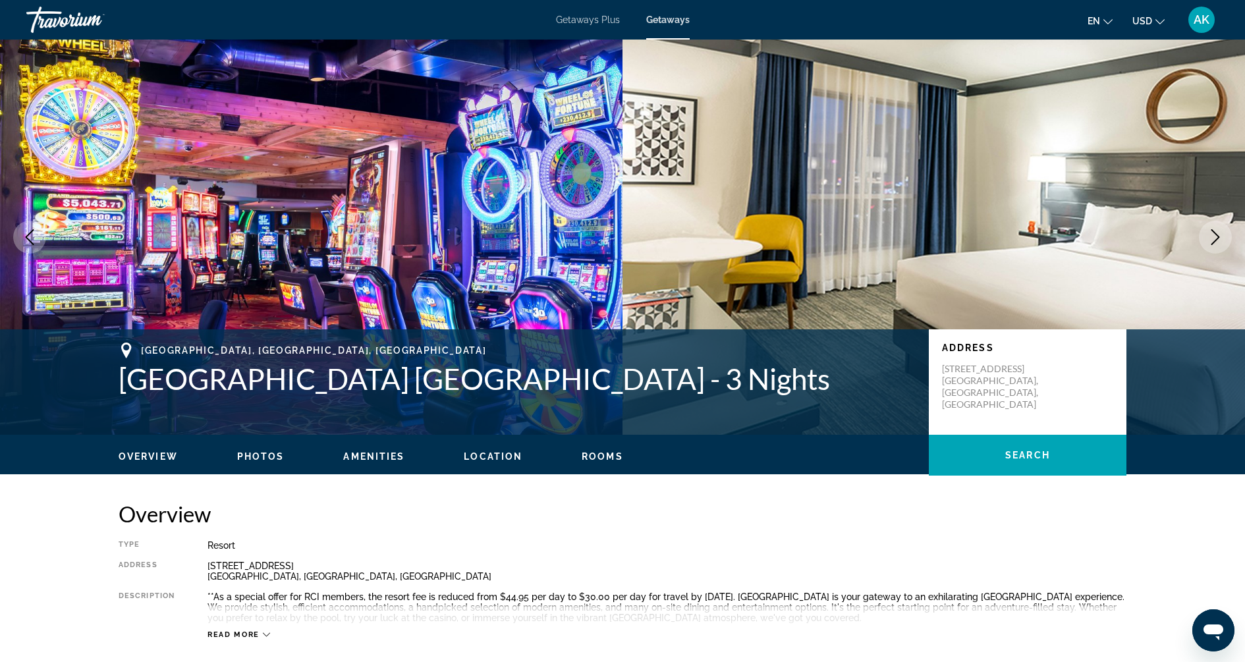
click at [1220, 235] on icon "Next image" at bounding box center [1215, 237] width 16 height 16
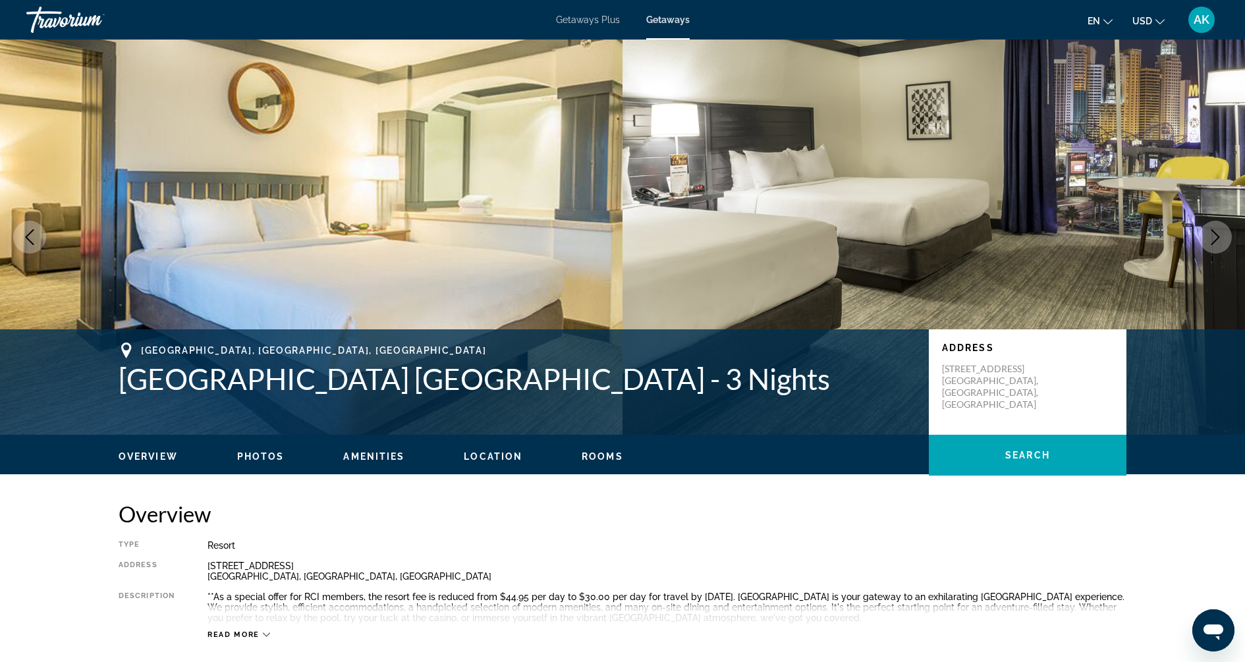
click at [1220, 234] on icon "Next image" at bounding box center [1215, 237] width 16 height 16
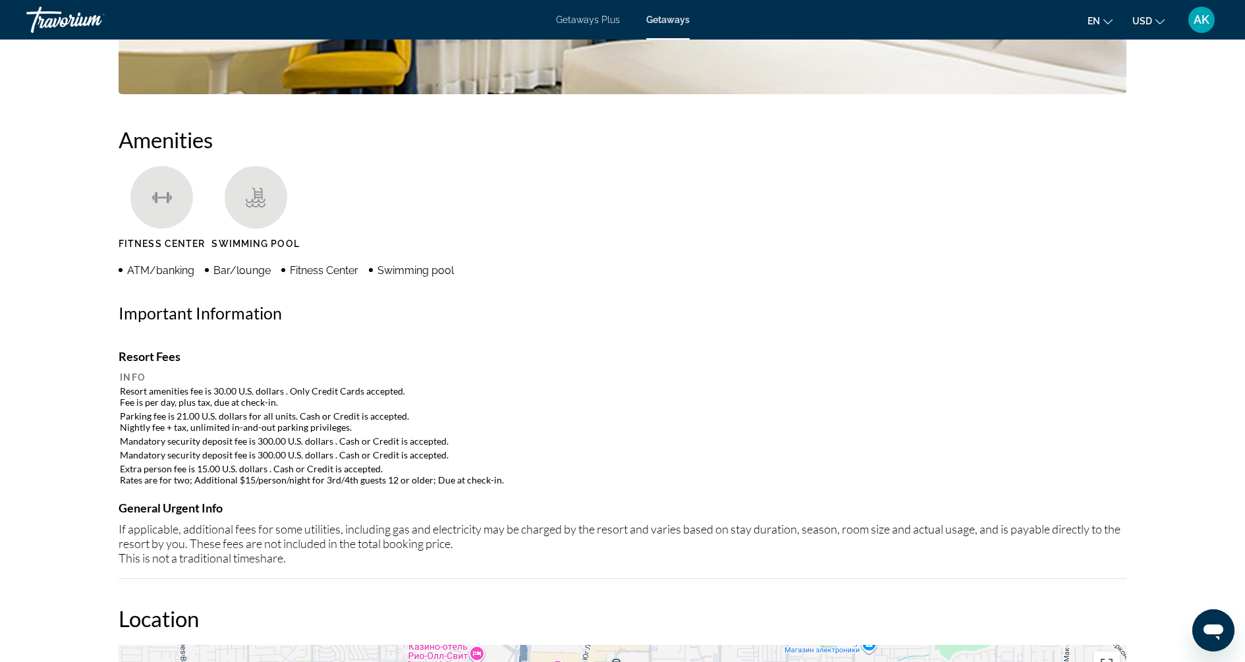
scroll to position [906, 0]
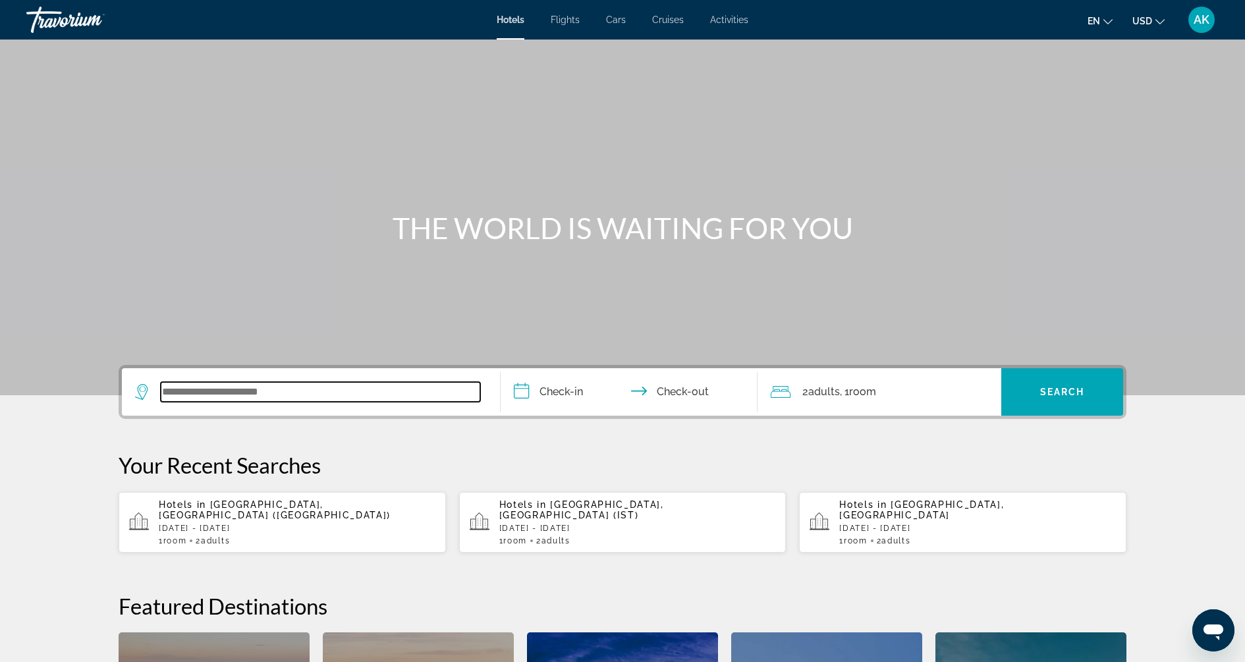
click at [360, 383] on input "Search widget" at bounding box center [320, 392] width 319 height 20
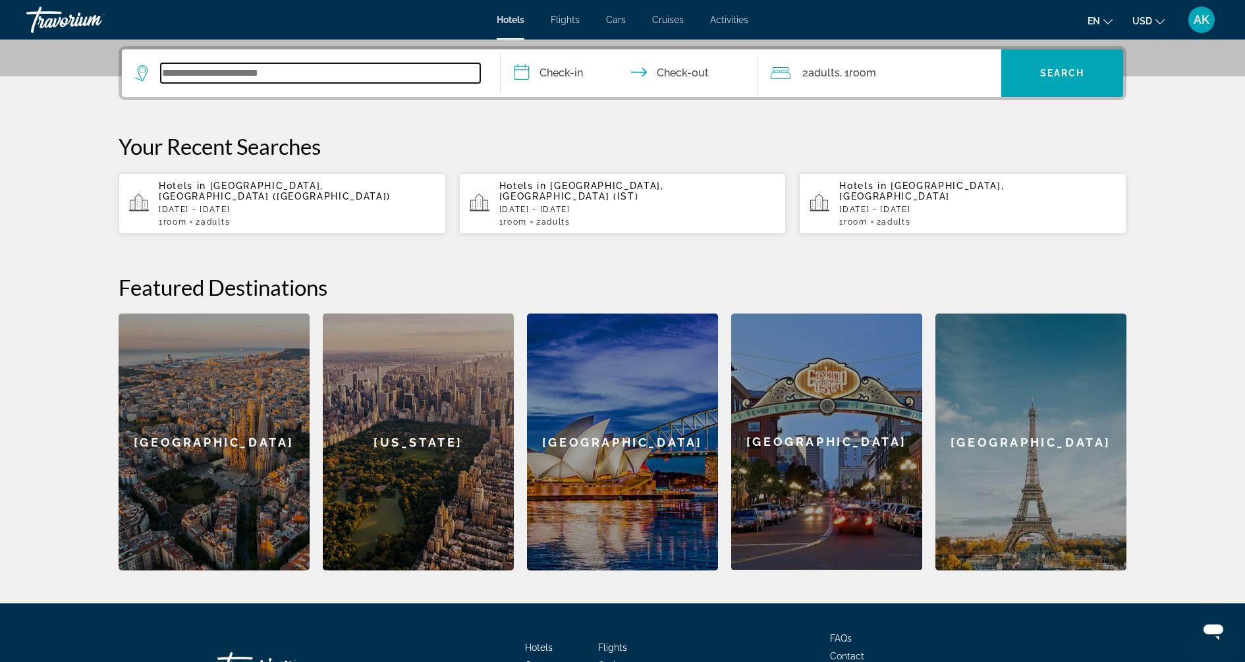
scroll to position [321, 0]
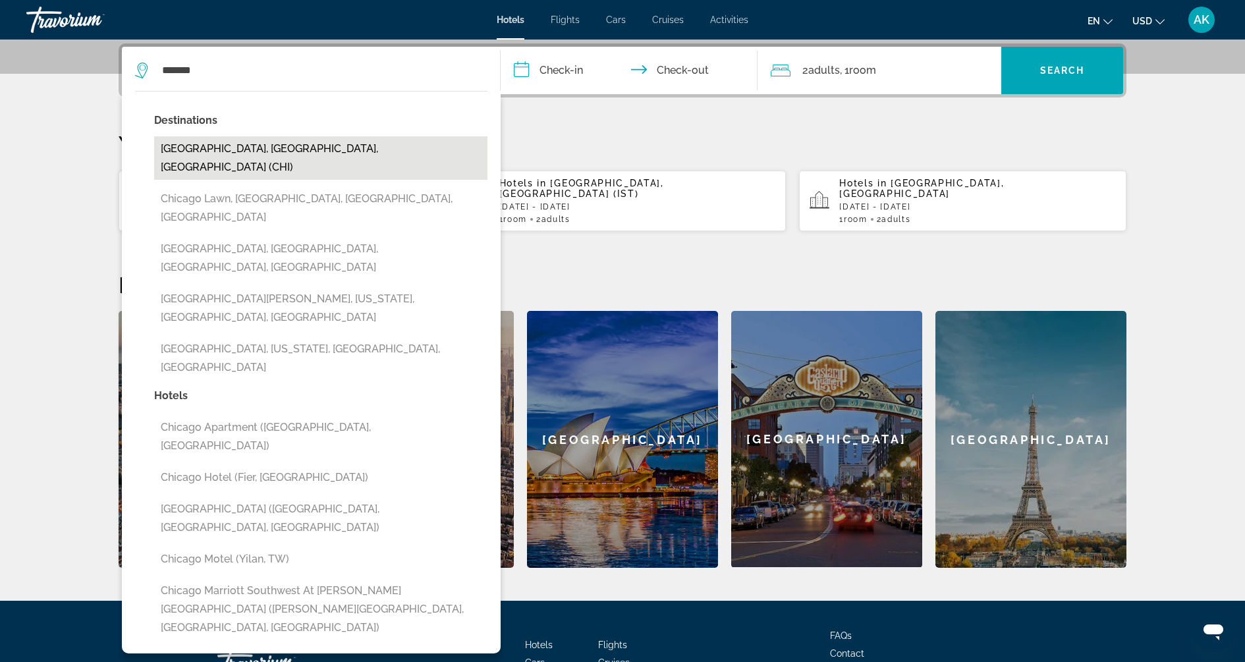
click at [300, 154] on button "[GEOGRAPHIC_DATA], [GEOGRAPHIC_DATA], [GEOGRAPHIC_DATA] (CHI)" at bounding box center [320, 157] width 333 height 43
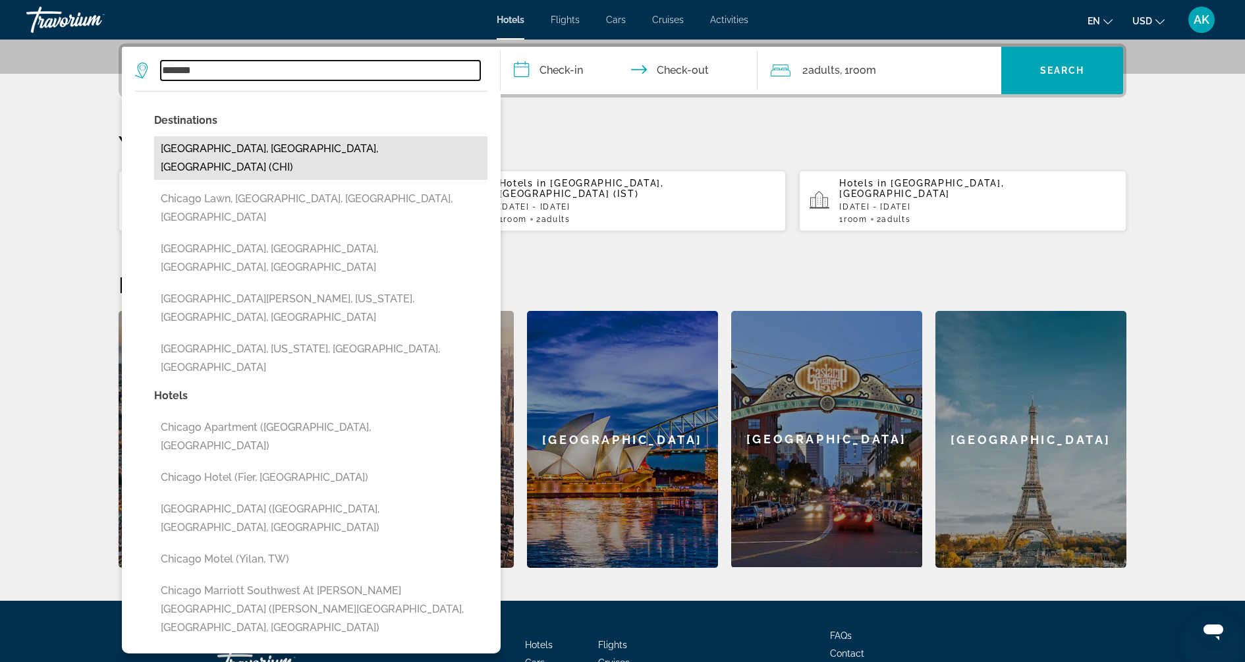
type input "**********"
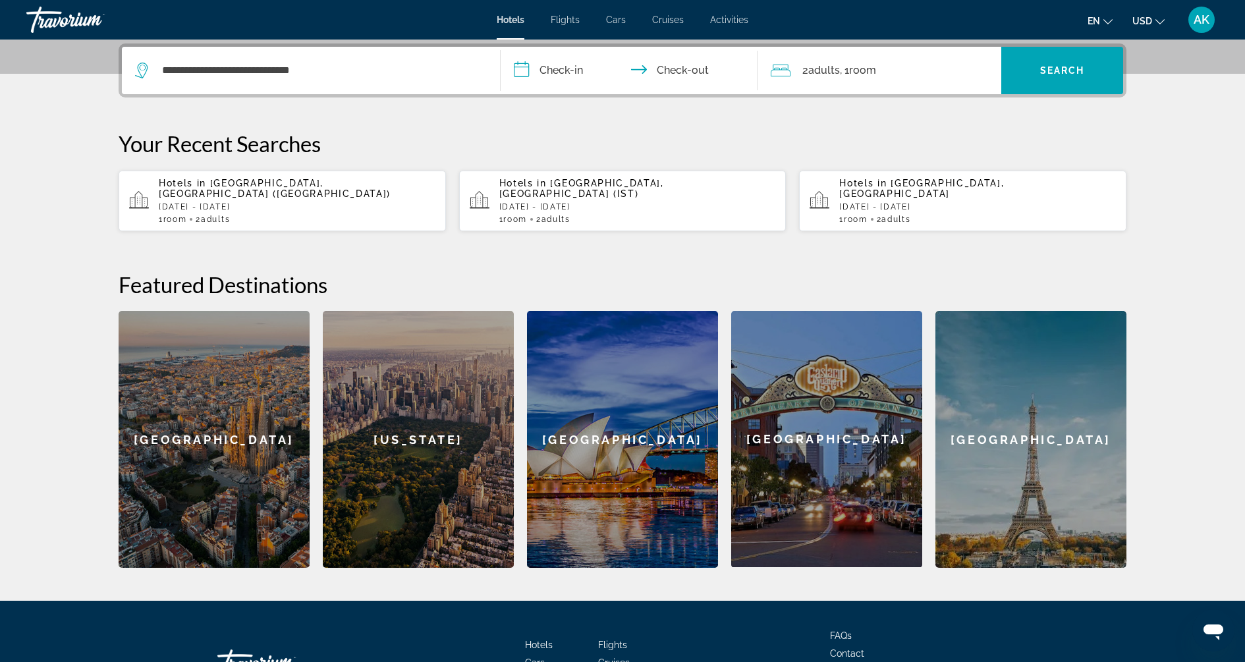
click at [559, 67] on input "**********" at bounding box center [632, 72] width 262 height 51
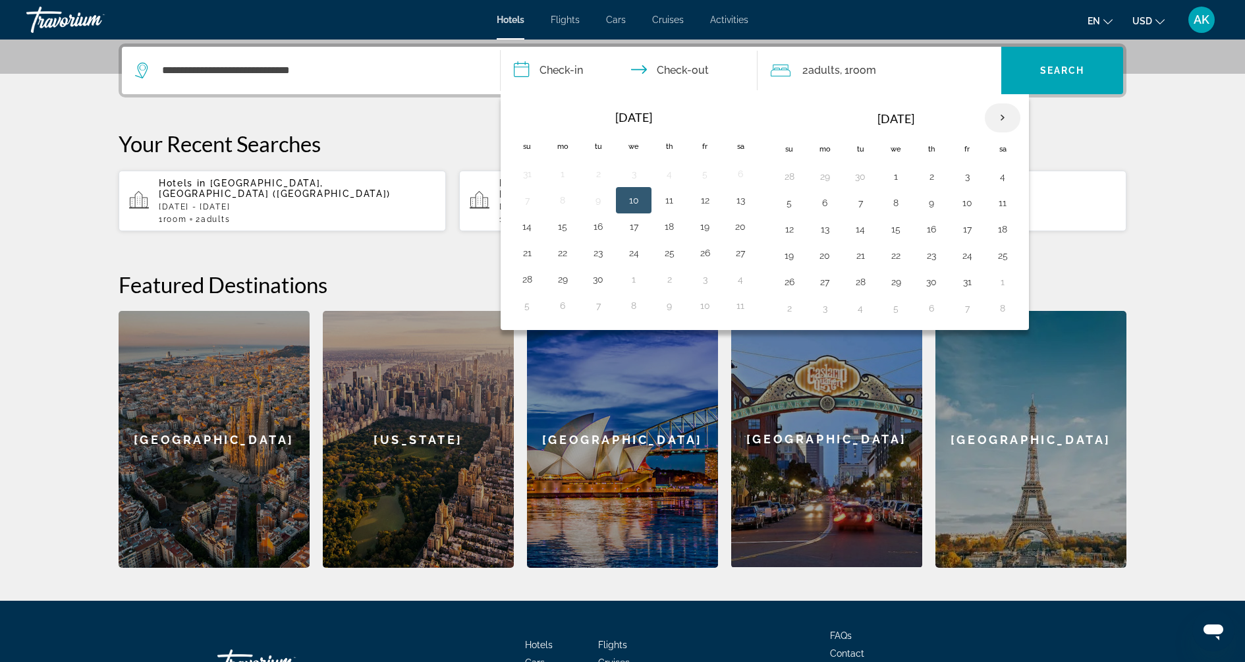
click at [1003, 112] on th "Next month" at bounding box center [1003, 117] width 36 height 29
click at [782, 229] on button "9" at bounding box center [789, 229] width 21 height 18
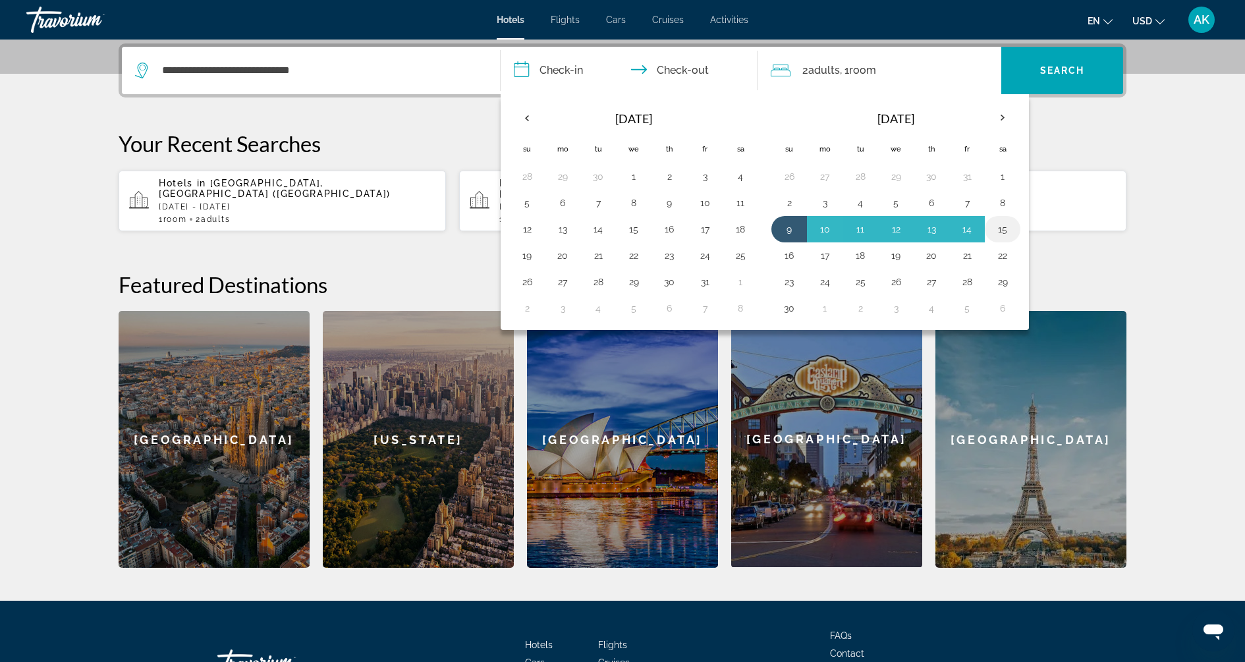
click at [1003, 225] on button "15" at bounding box center [1002, 229] width 21 height 18
type input "**********"
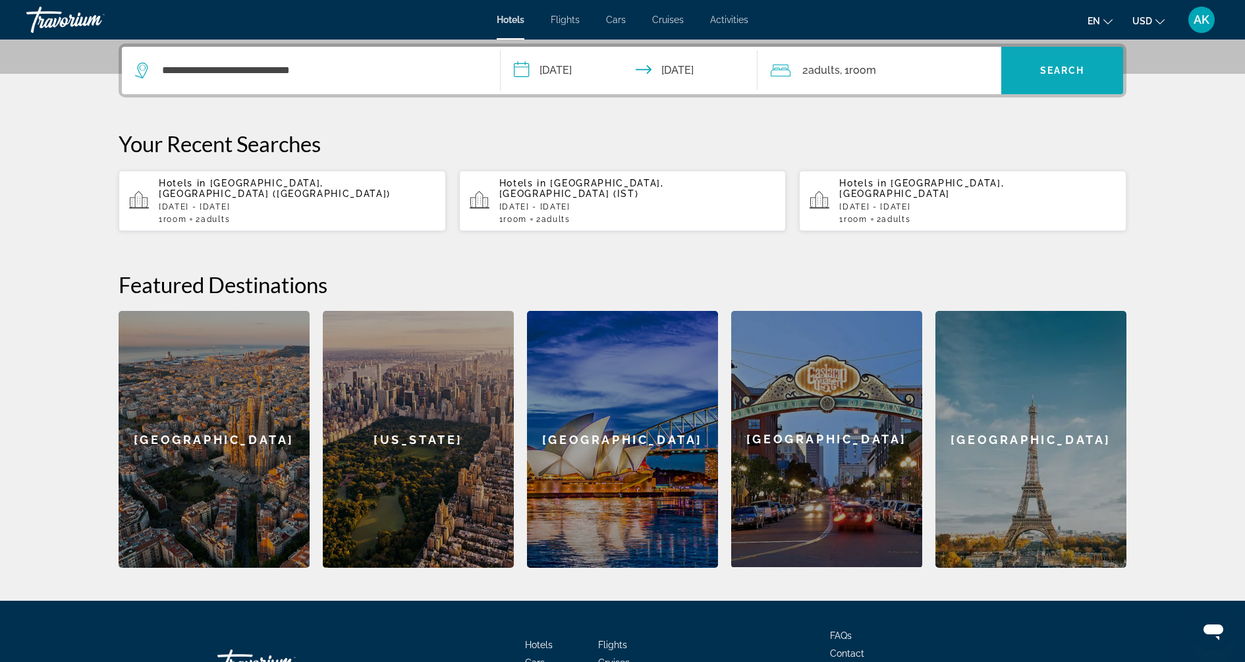
click at [1072, 73] on span "Search" at bounding box center [1062, 70] width 45 height 11
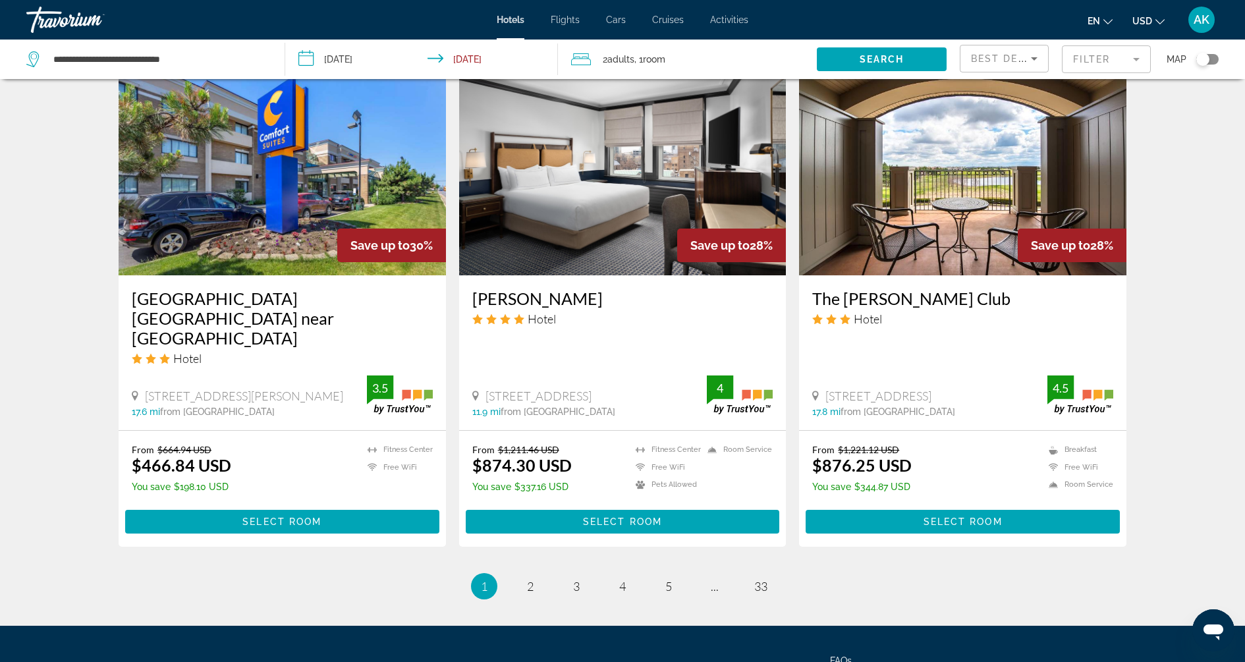
scroll to position [1545, 0]
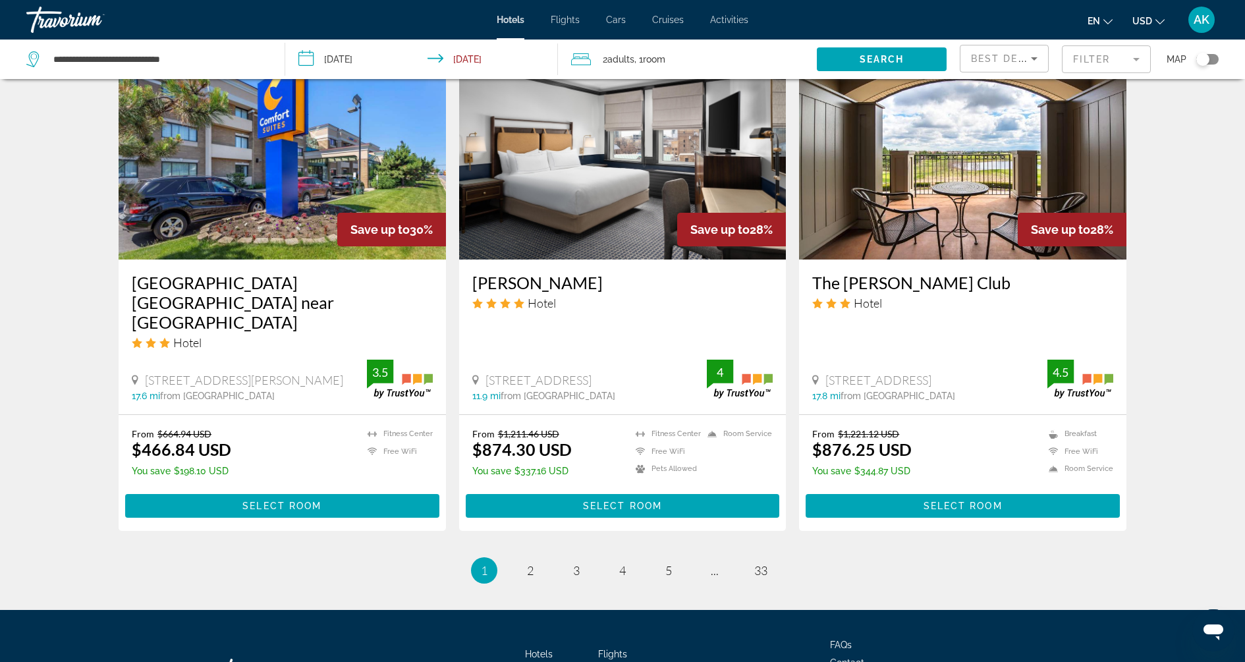
click at [572, 26] on div "Hotels Flights Cars Cruises Activities Hotels Flights Cars Cruises Activities e…" at bounding box center [622, 20] width 1245 height 34
click at [570, 20] on span "Flights" at bounding box center [565, 19] width 29 height 11
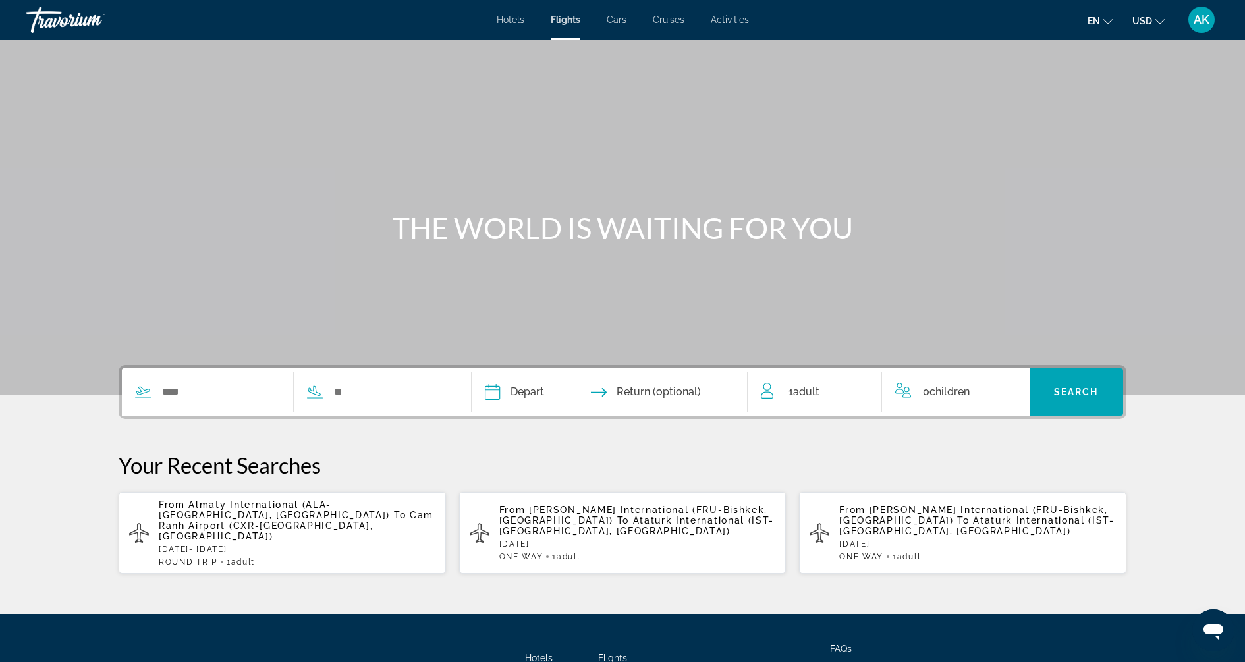
click at [511, 21] on span "Hotels" at bounding box center [511, 19] width 28 height 11
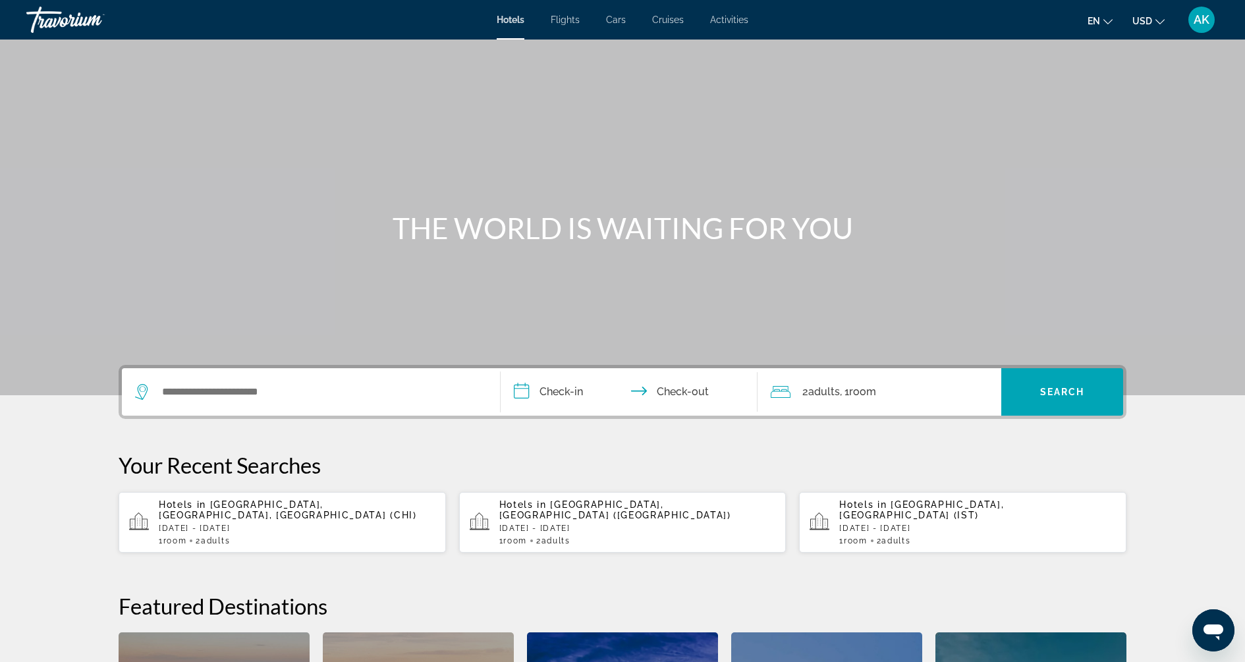
click at [567, 16] on span "Flights" at bounding box center [565, 19] width 29 height 11
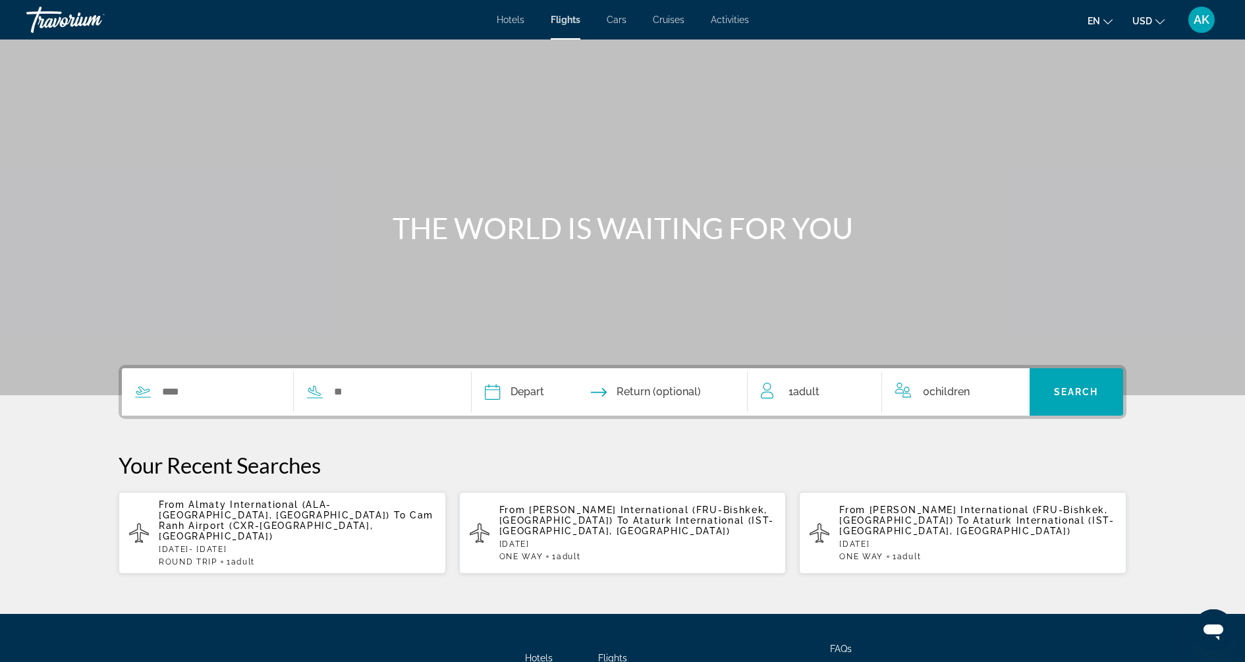
click at [622, 23] on span "Cars" at bounding box center [617, 19] width 20 height 11
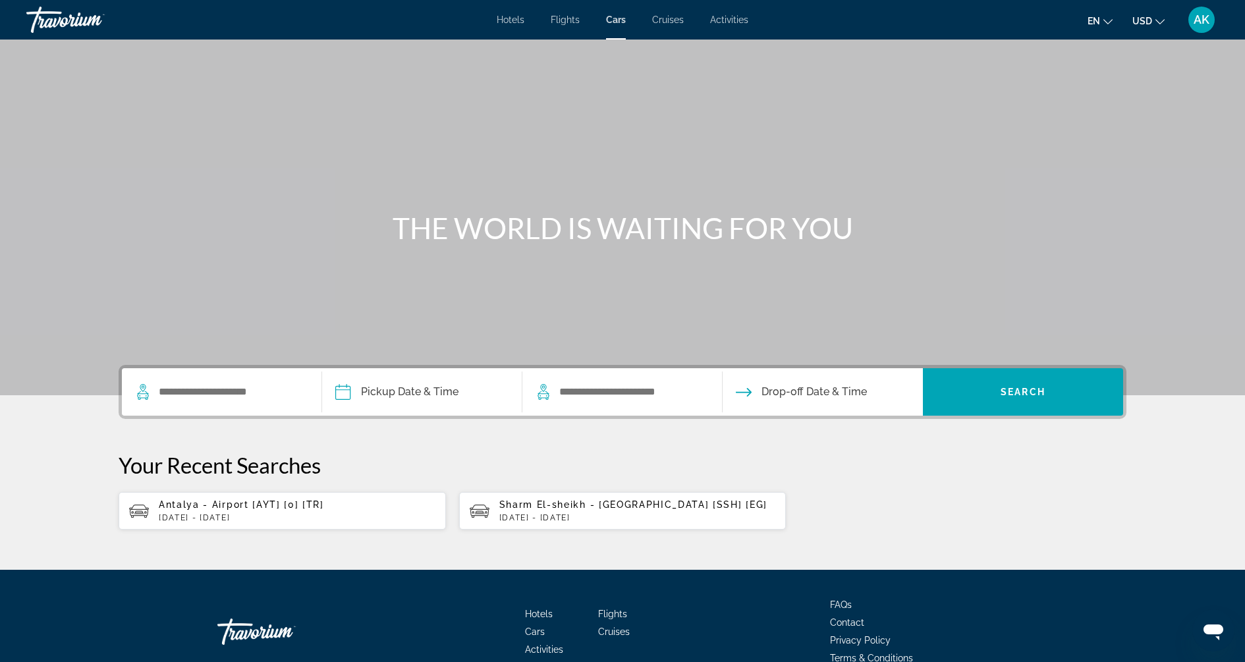
click at [678, 22] on span "Cruises" at bounding box center [668, 19] width 32 height 11
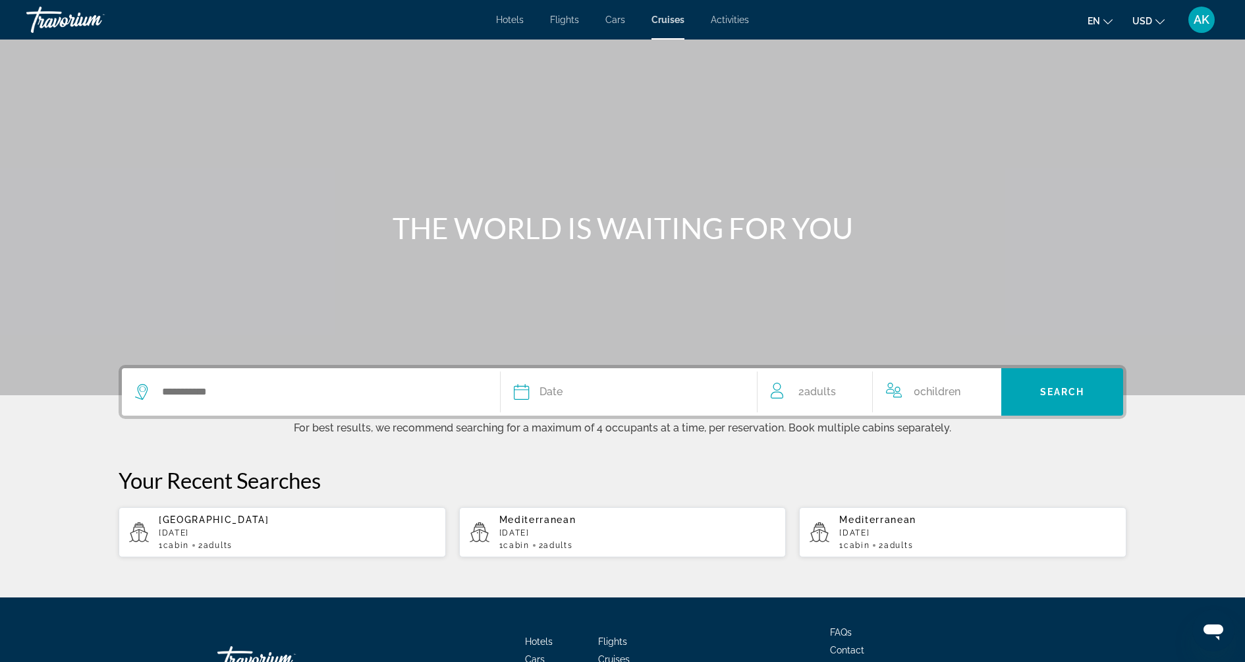
click at [713, 23] on span "Activities" at bounding box center [730, 19] width 38 height 11
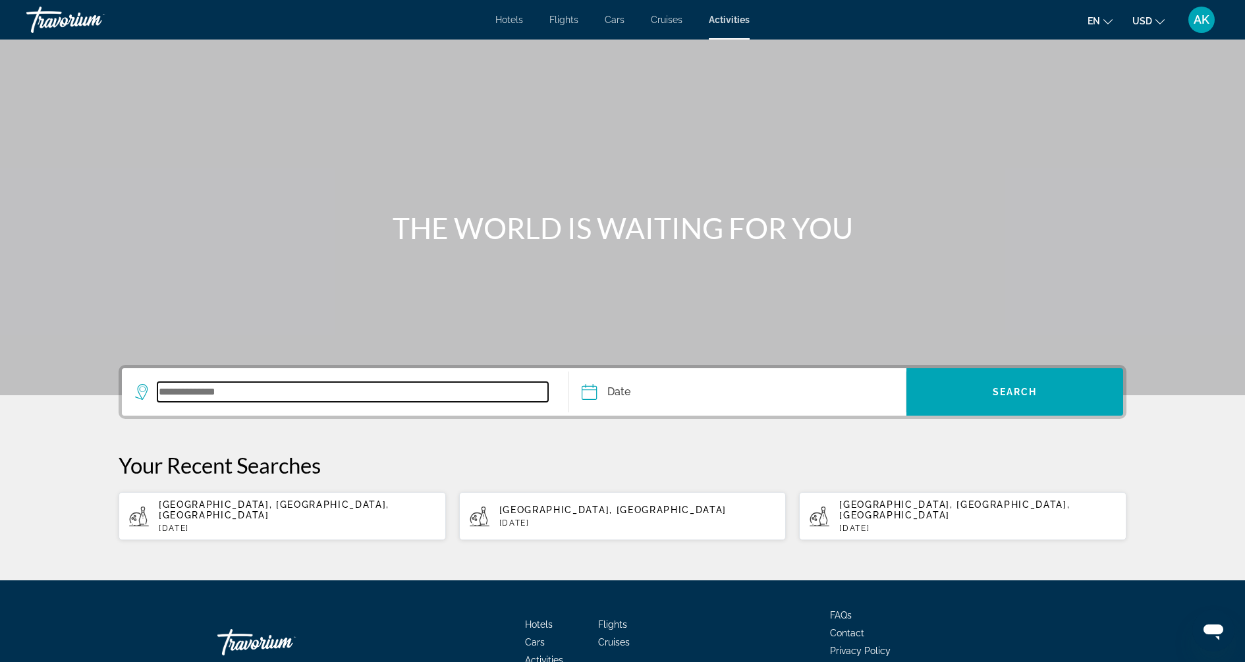
click at [287, 392] on input "Search widget" at bounding box center [352, 392] width 391 height 20
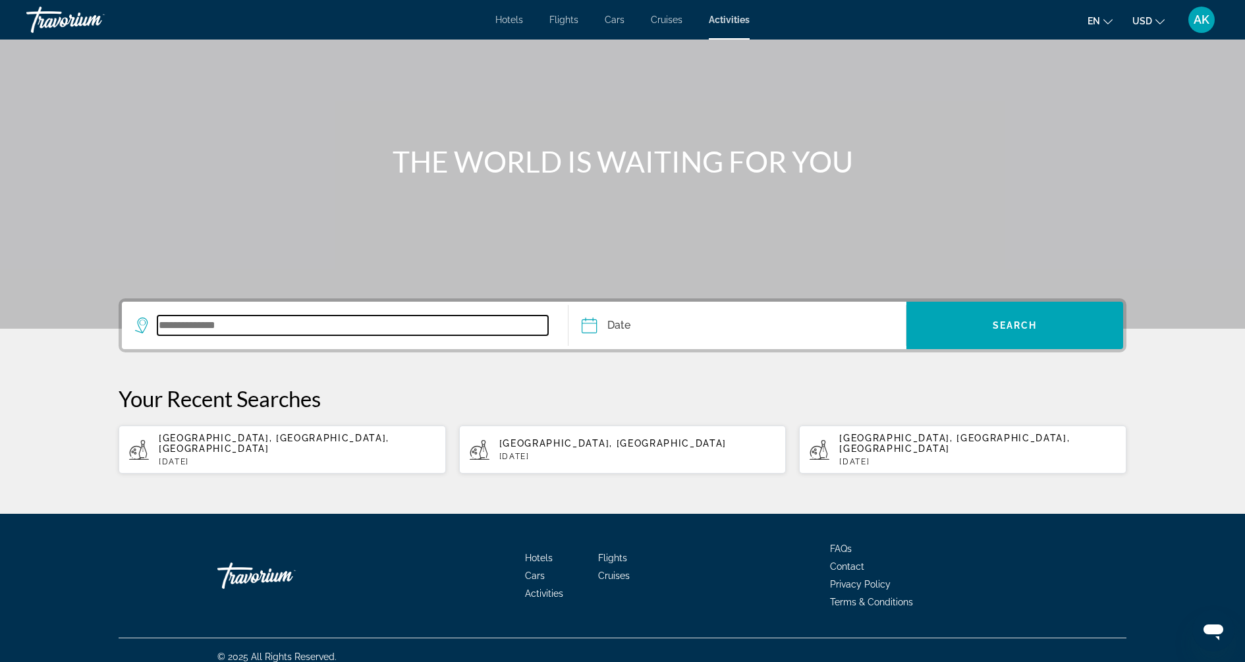
scroll to position [68, 0]
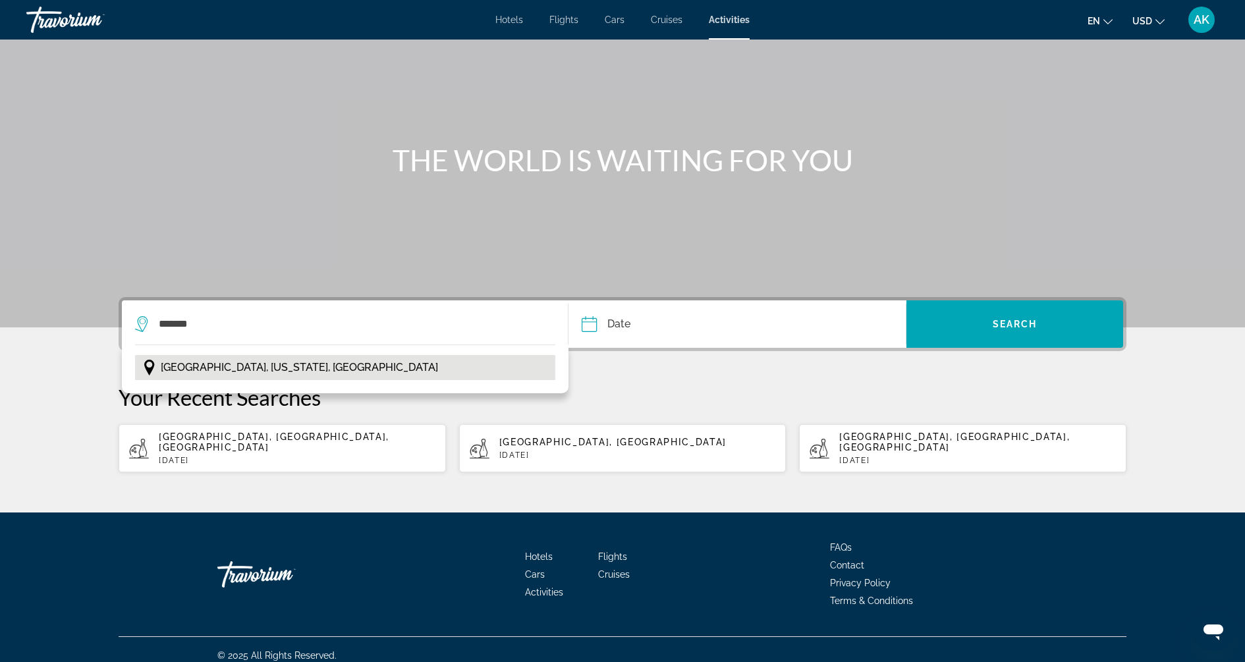
click at [261, 368] on span "[GEOGRAPHIC_DATA], [US_STATE], [GEOGRAPHIC_DATA]" at bounding box center [299, 367] width 277 height 18
type input "**********"
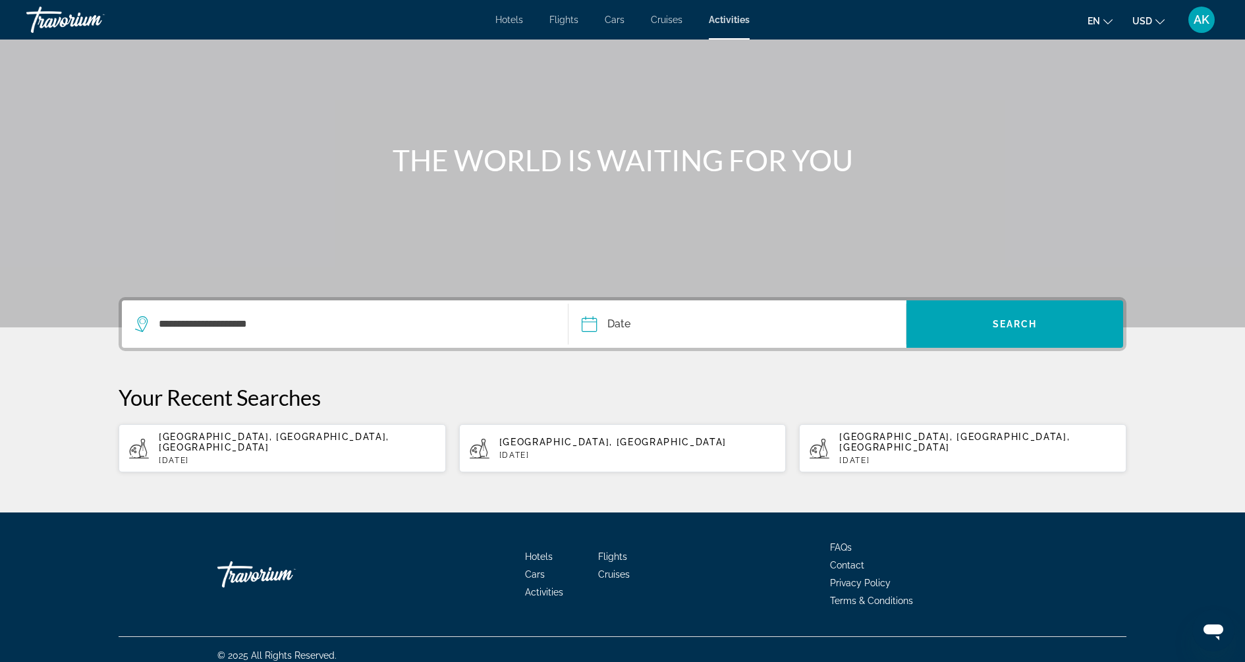
click at [682, 333] on input "Date" at bounding box center [661, 325] width 167 height 51
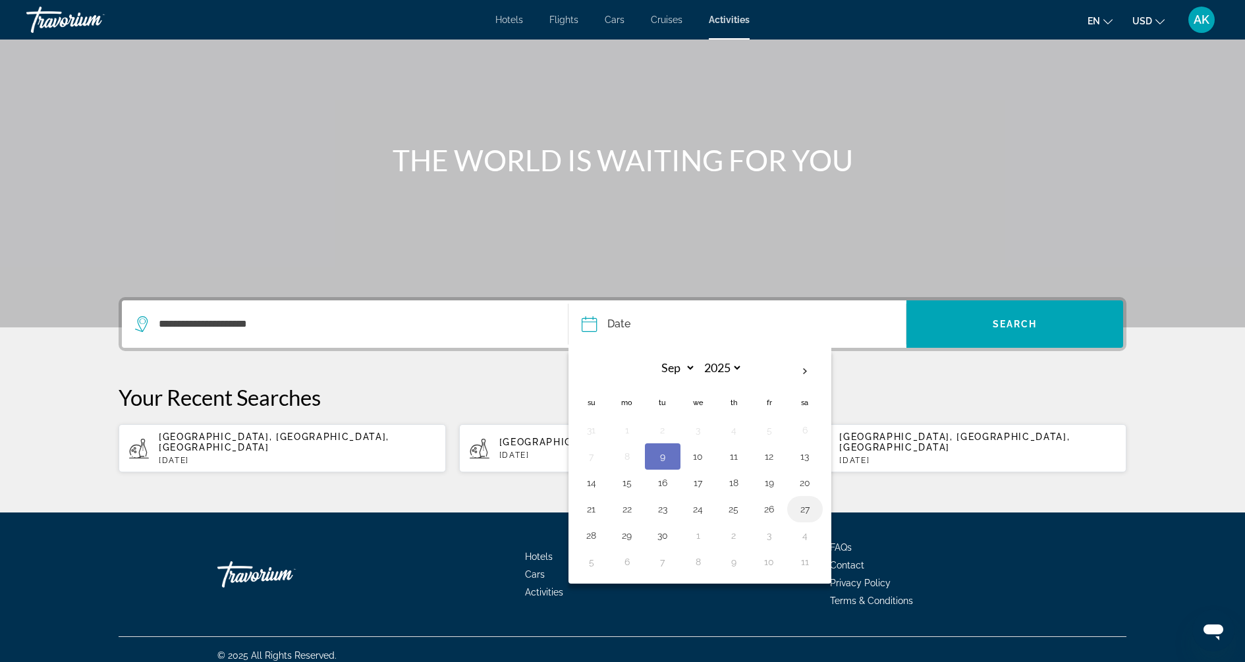
click at [806, 500] on button "27" at bounding box center [804, 509] width 21 height 18
type input "**********"
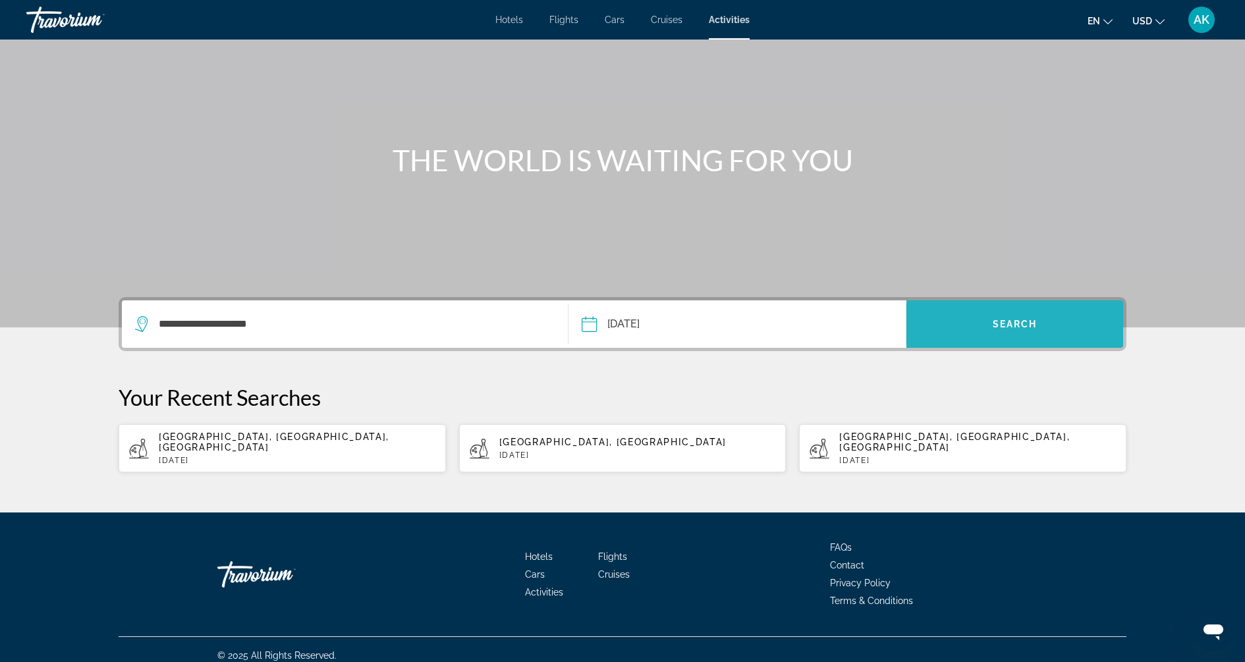
click at [1020, 319] on span "Search" at bounding box center [1015, 324] width 45 height 11
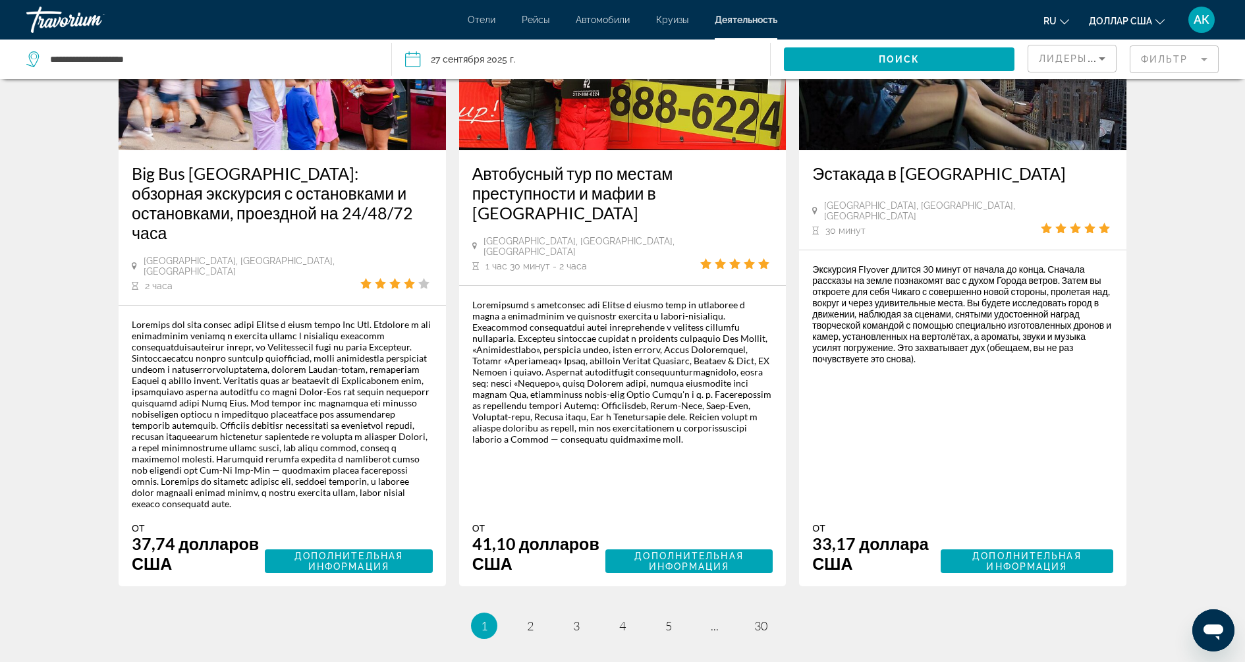
scroll to position [2210, 0]
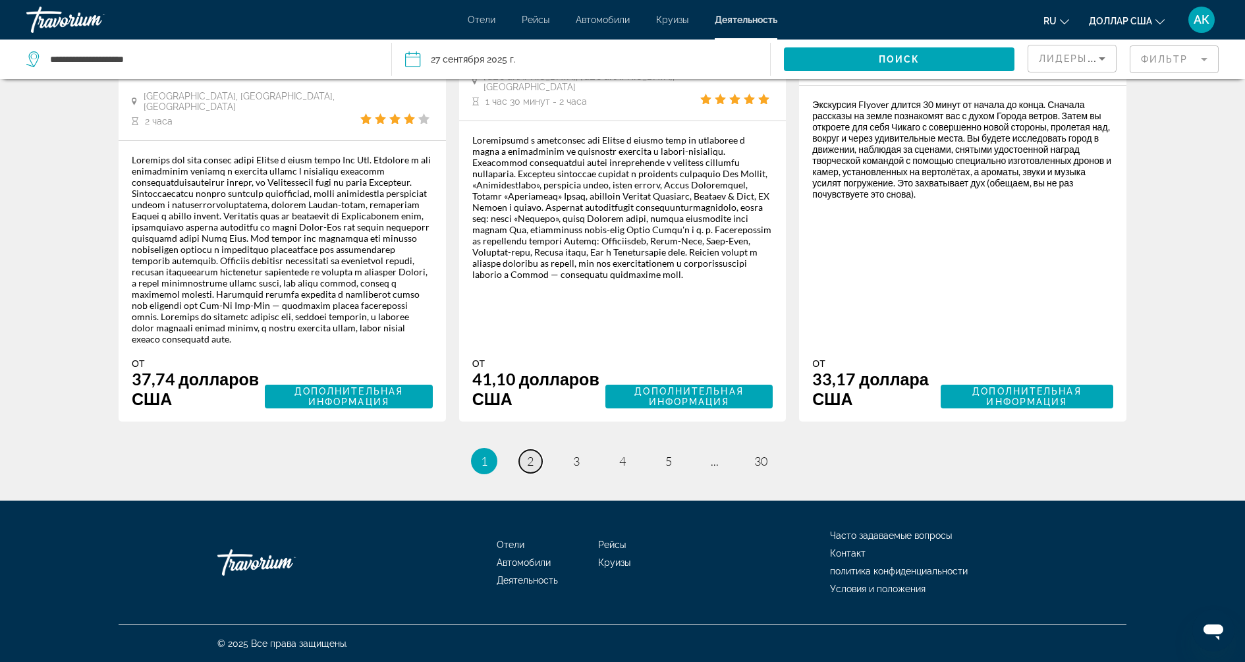
click at [524, 456] on link "страница 2" at bounding box center [530, 461] width 23 height 23
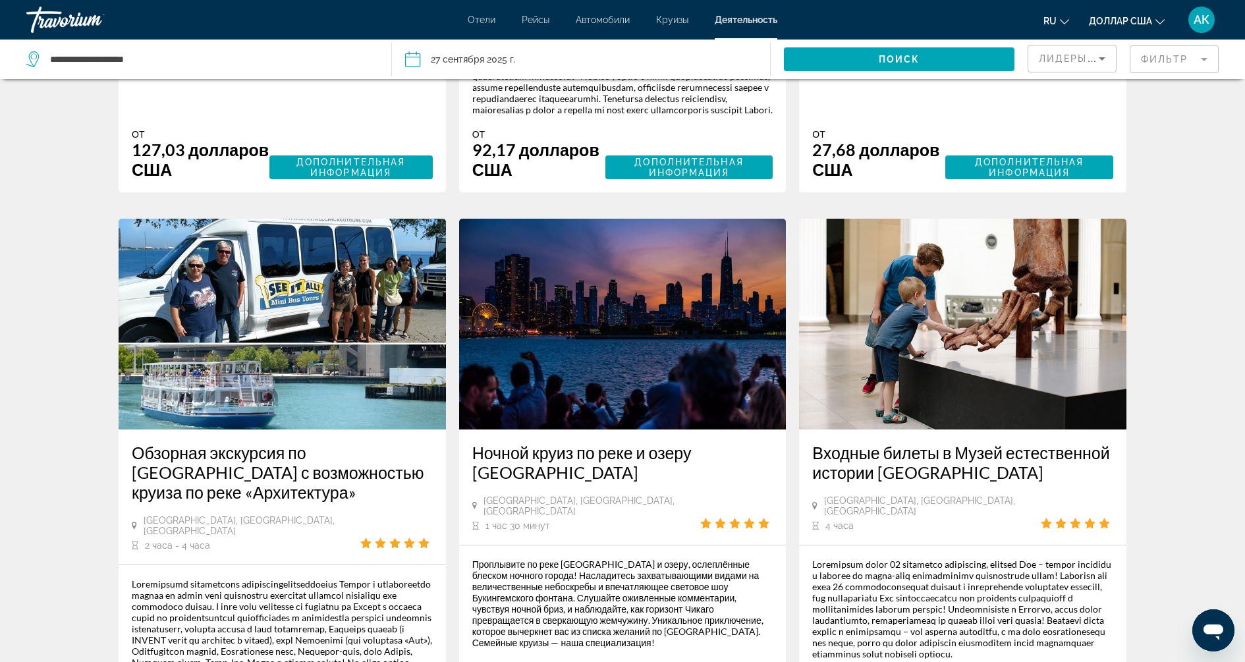
scroll to position [2014, 0]
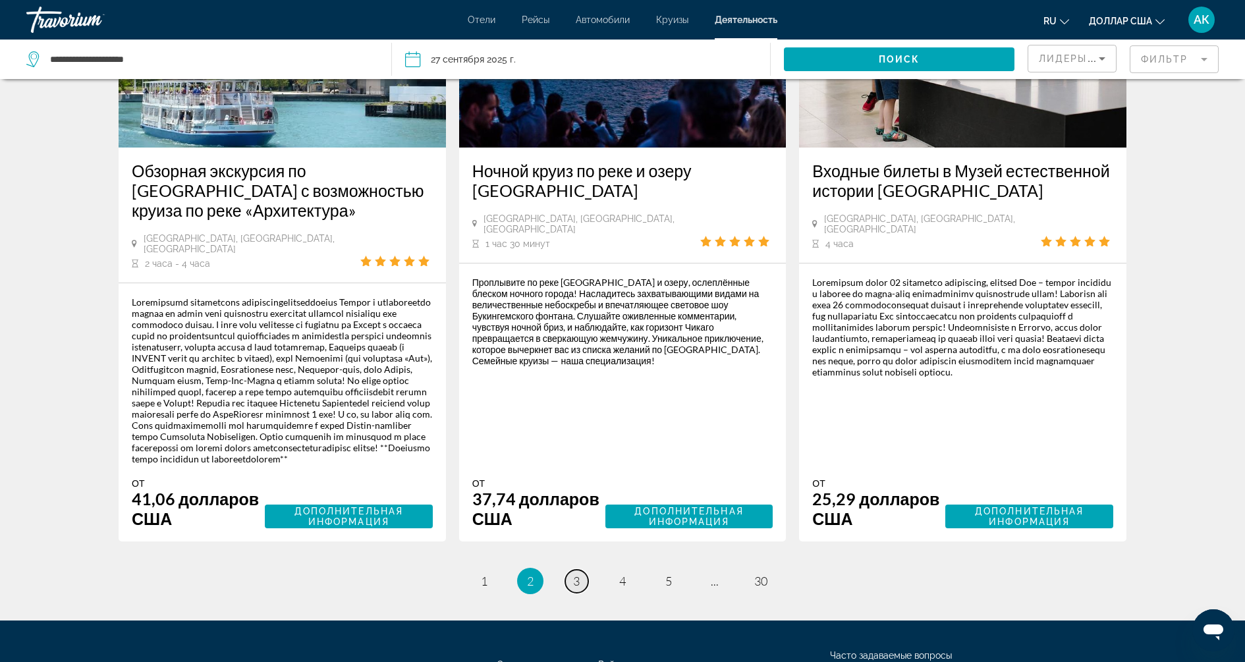
click at [577, 588] on font "3" at bounding box center [576, 581] width 7 height 14
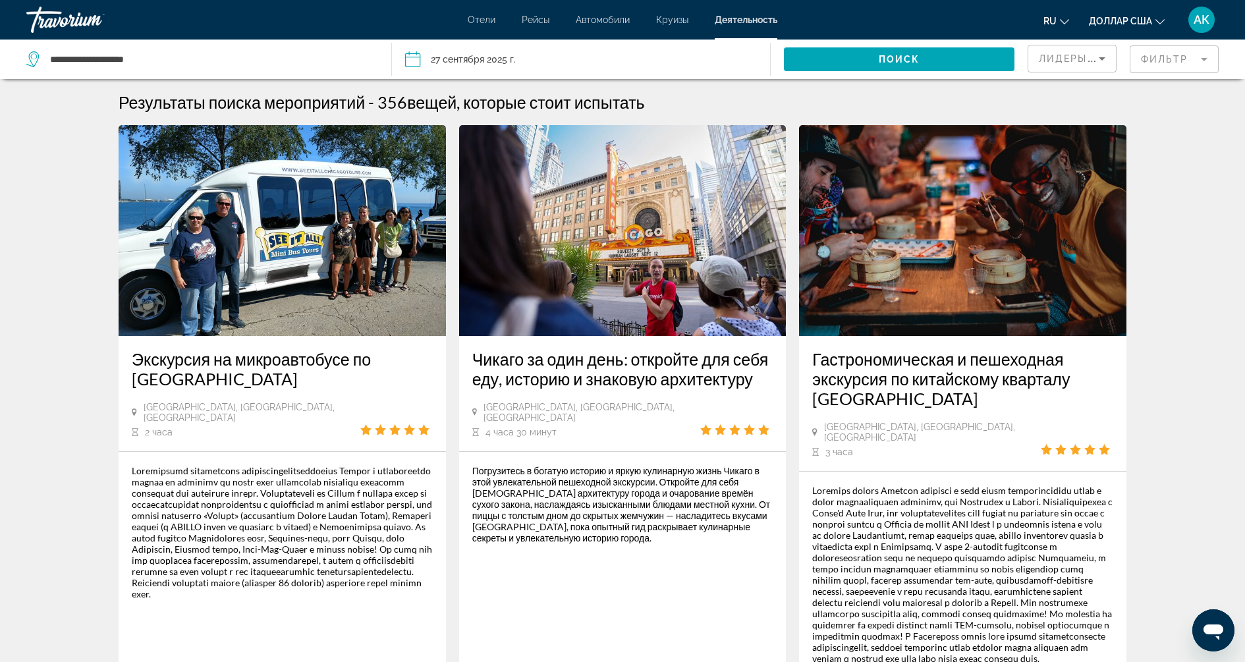
click at [479, 24] on font "Отели" at bounding box center [482, 19] width 28 height 11
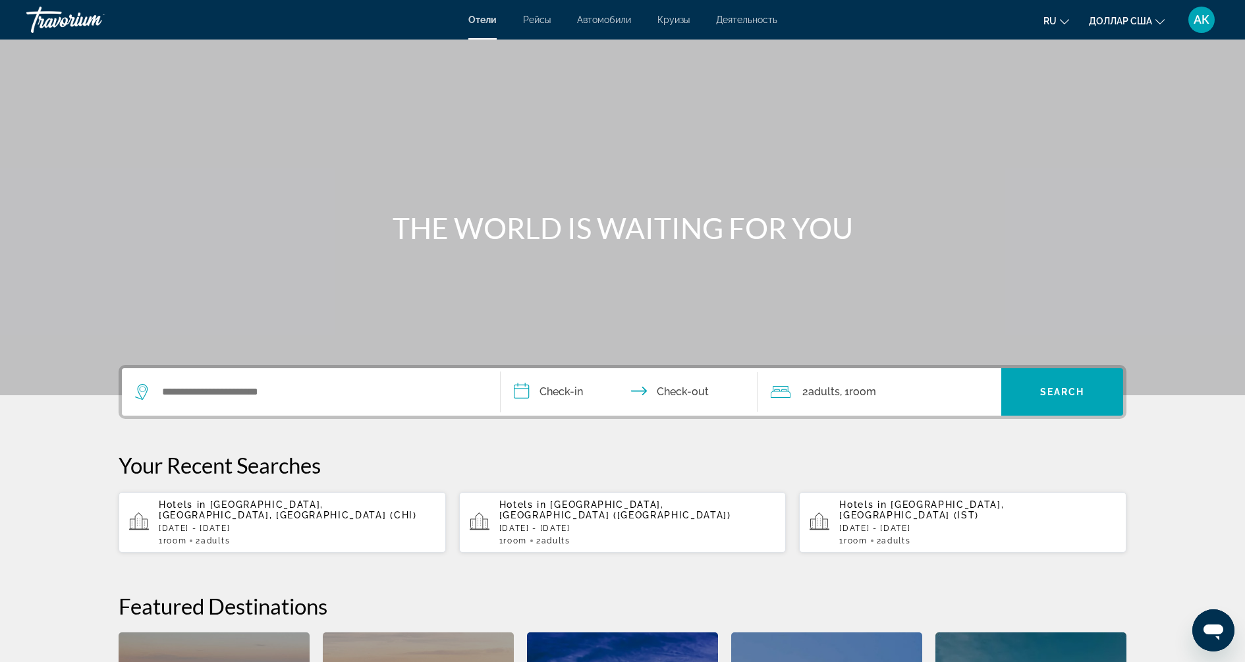
click at [671, 23] on font "Круизы" at bounding box center [673, 19] width 32 height 11
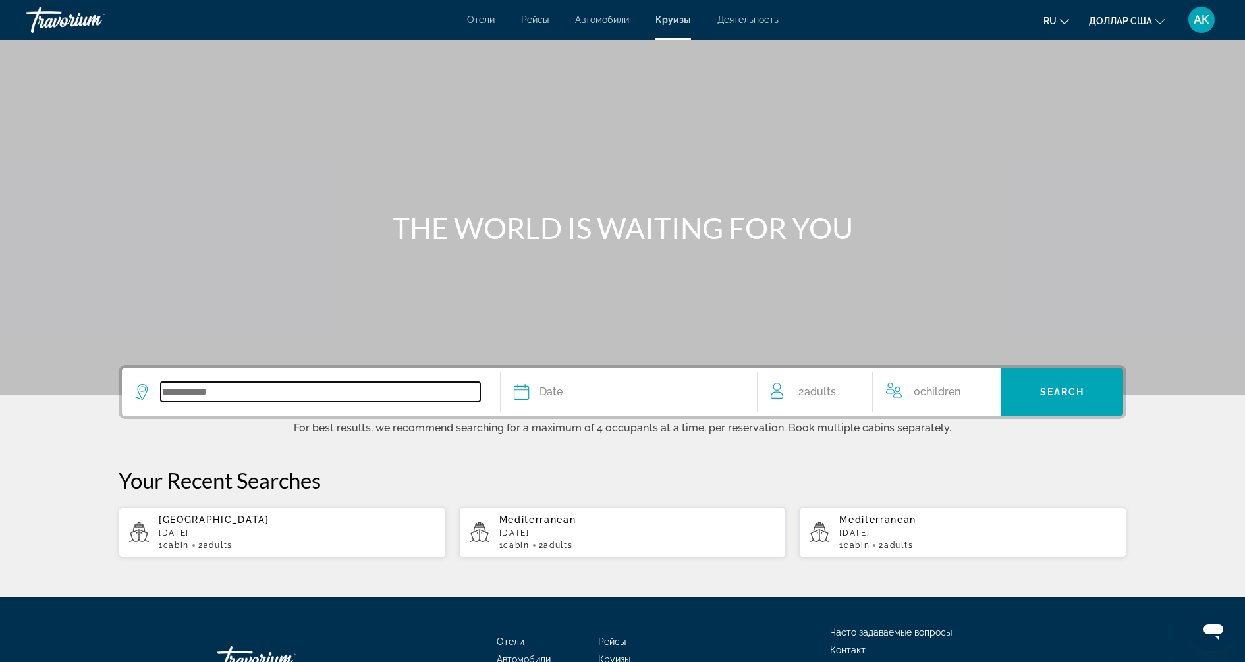
click at [305, 399] on input "Search widget" at bounding box center [320, 392] width 319 height 20
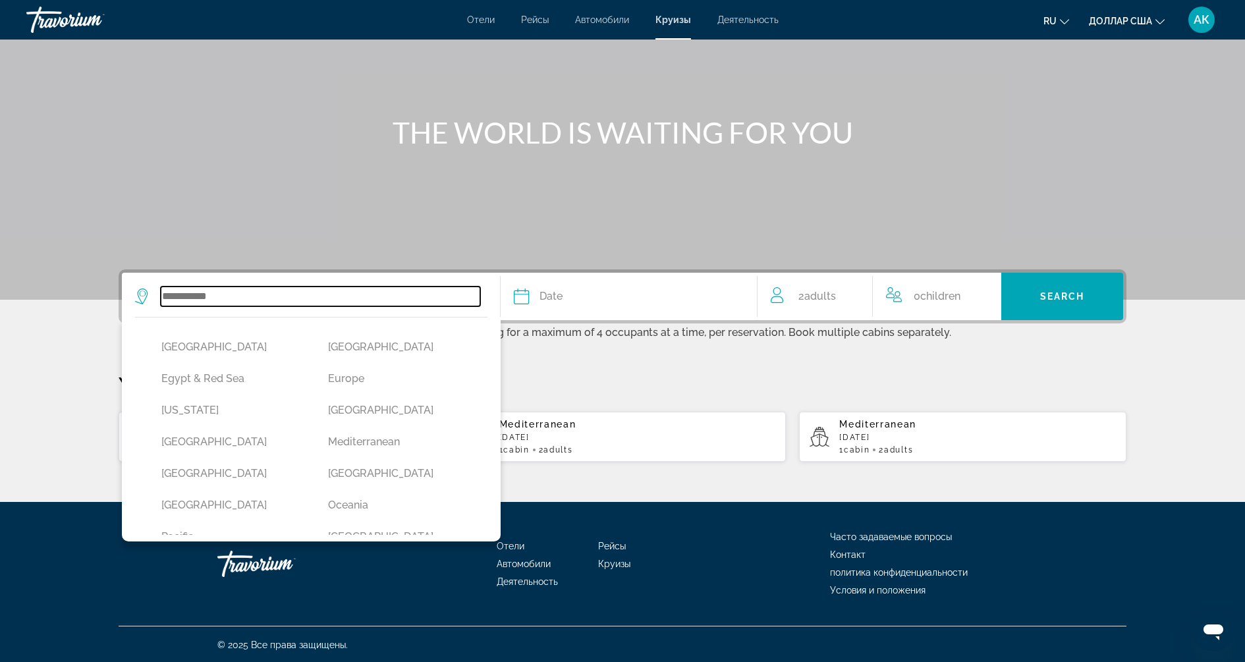
scroll to position [171, 0]
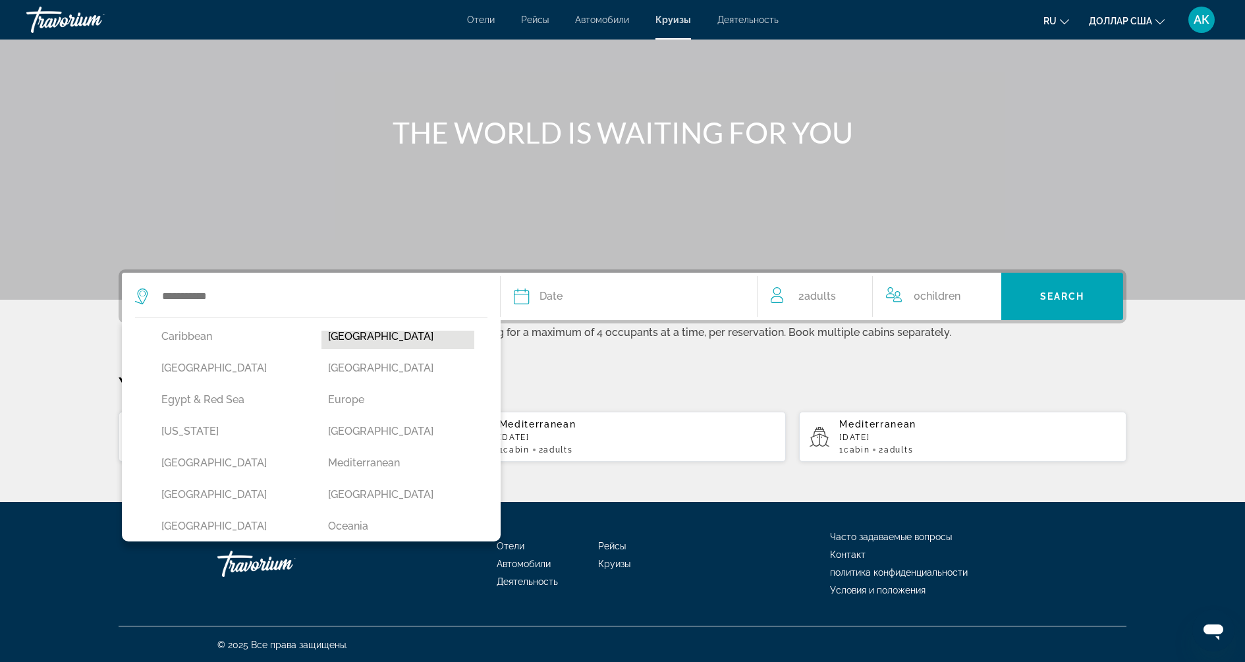
click at [393, 342] on button "[GEOGRAPHIC_DATA]" at bounding box center [397, 336] width 153 height 25
type input "**********"
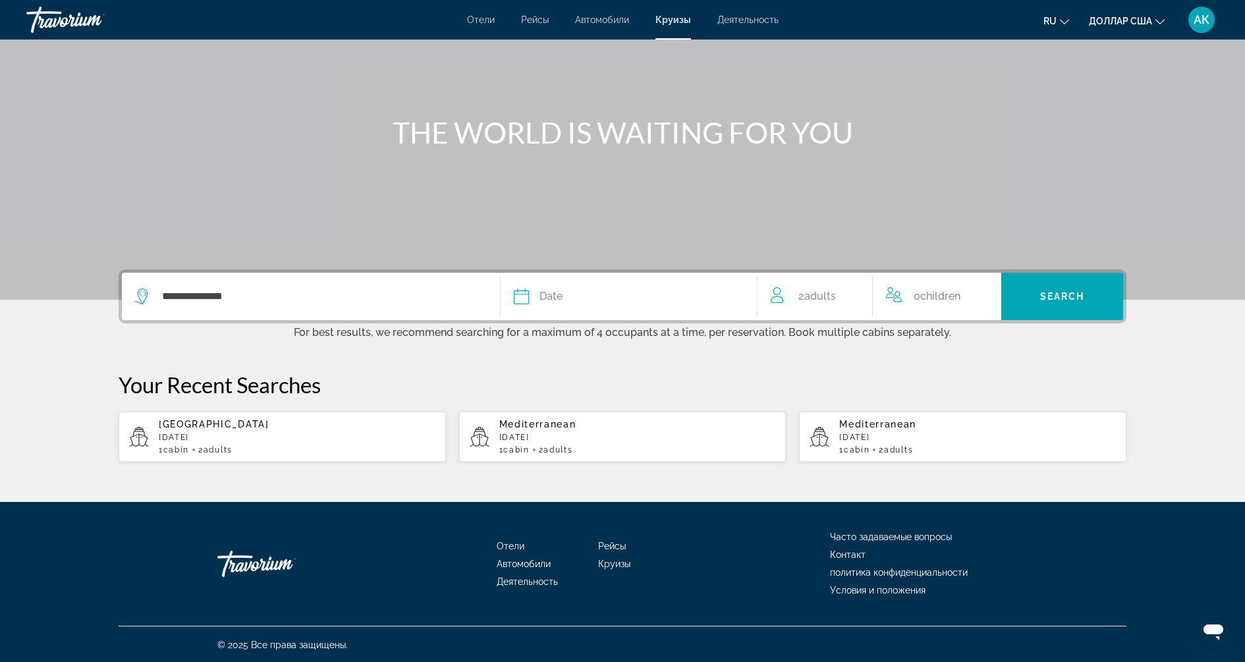
click at [640, 279] on button "Date January February March April May June July August September October Novemb…" at bounding box center [629, 296] width 230 height 47
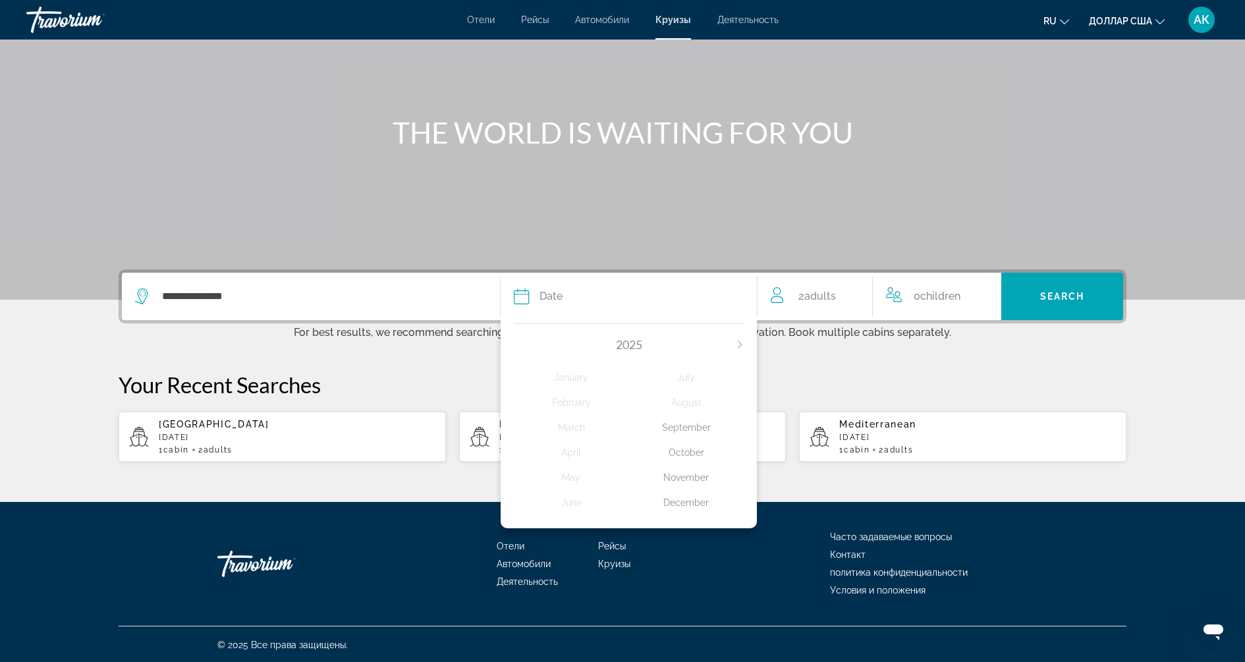
click at [741, 342] on icon "Next month" at bounding box center [740, 345] width 8 height 8
click at [683, 451] on div "October" at bounding box center [686, 453] width 115 height 24
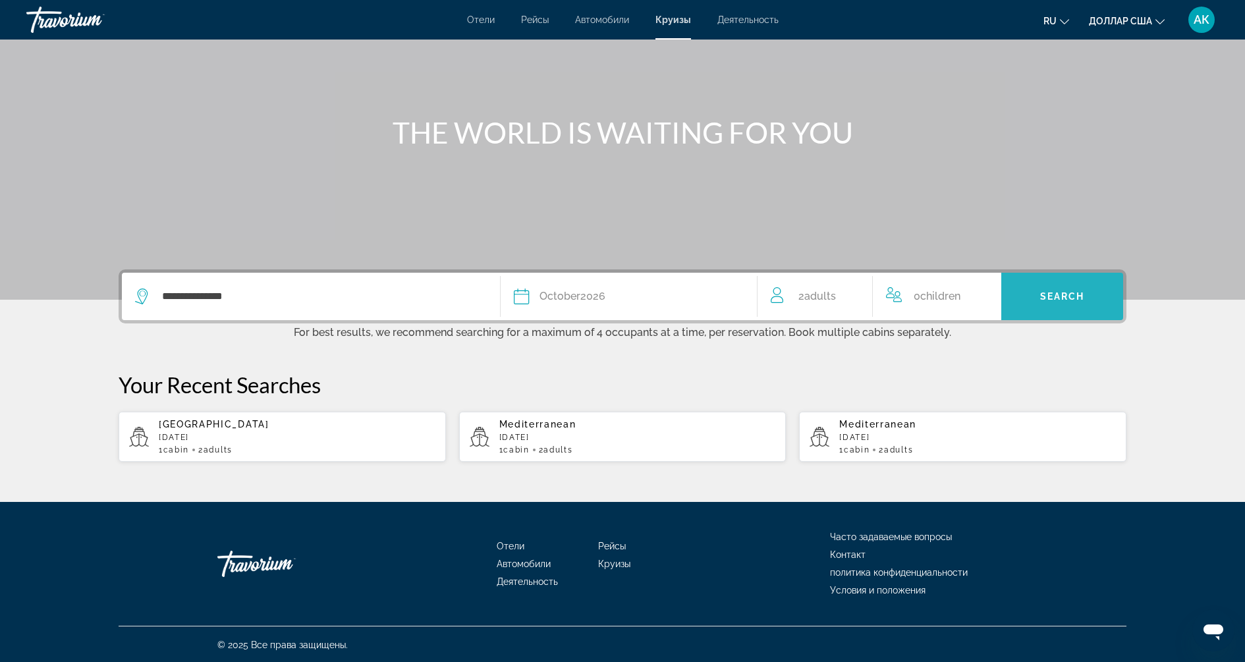
click at [1040, 306] on span "Search widget" at bounding box center [1062, 297] width 122 height 32
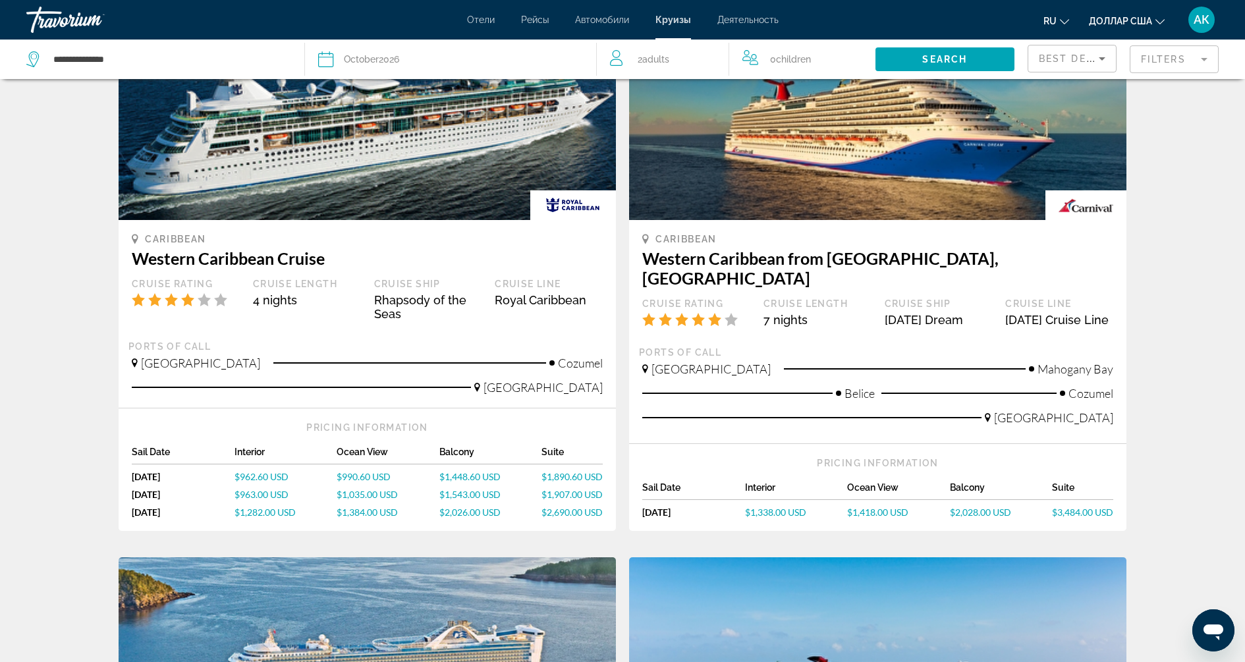
scroll to position [789, 0]
